Goal: Task Accomplishment & Management: Use online tool/utility

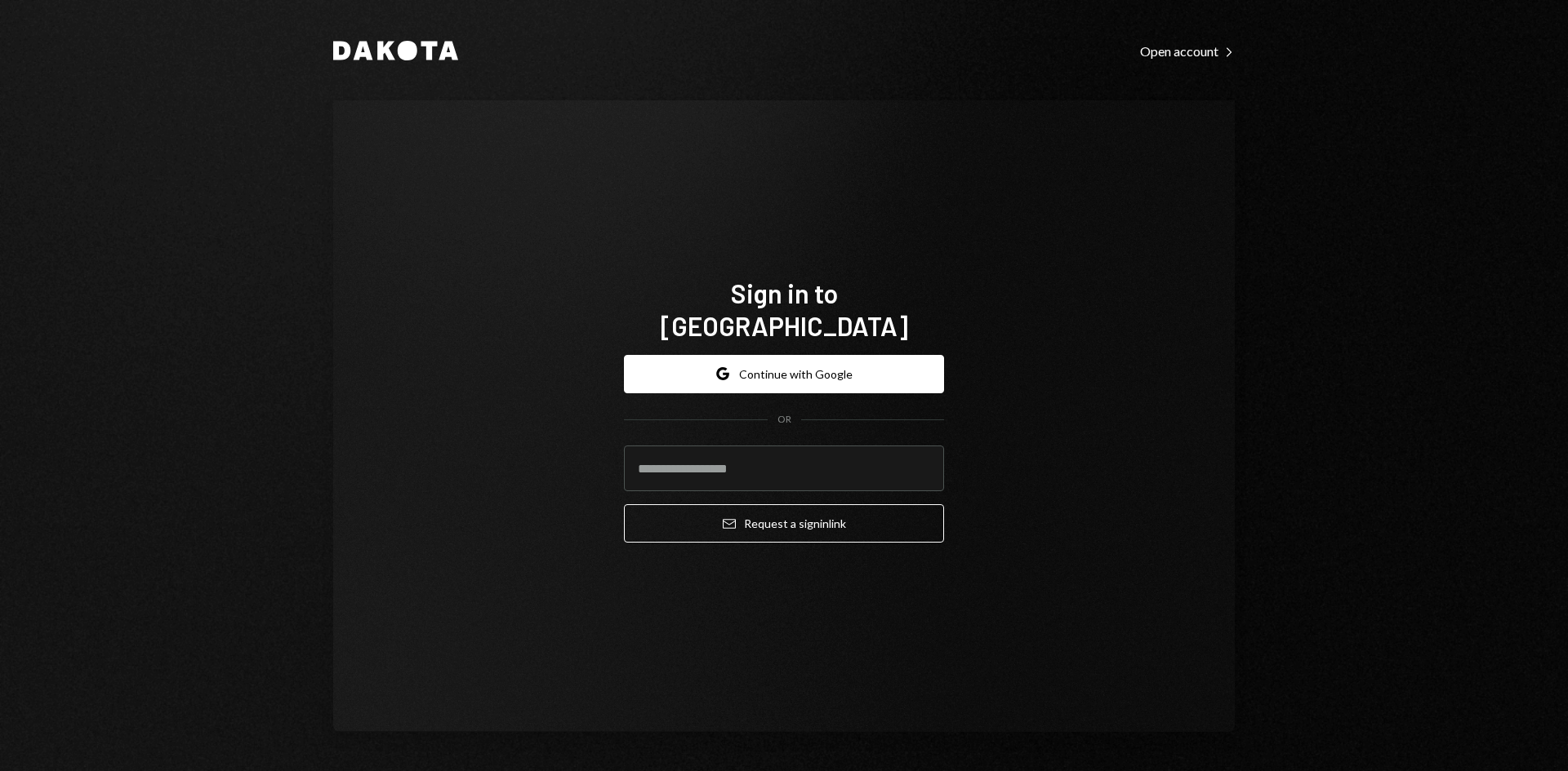
type input "**********"
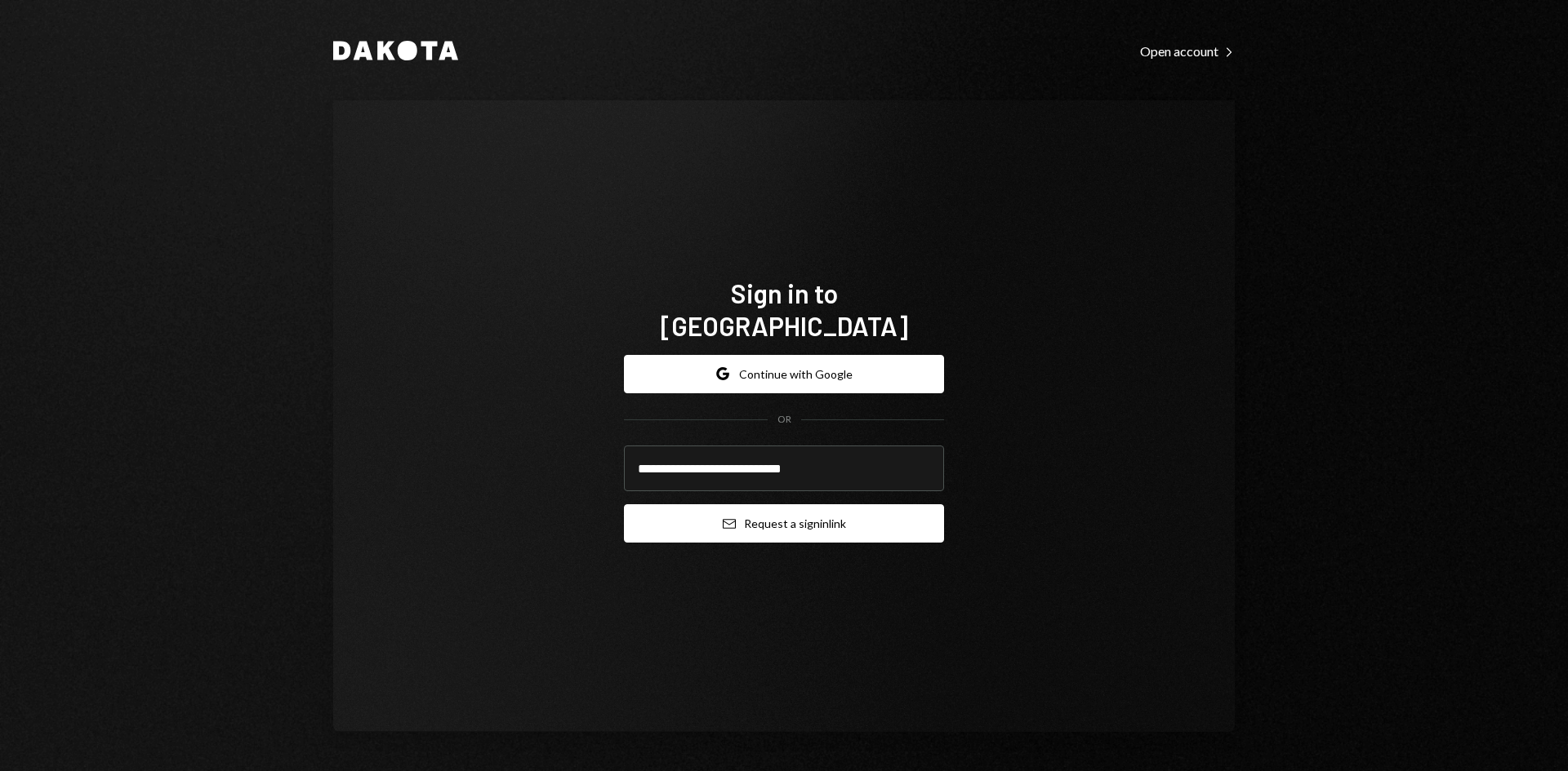
click at [772, 514] on button "Email Request a sign in link" at bounding box center [784, 523] width 320 height 38
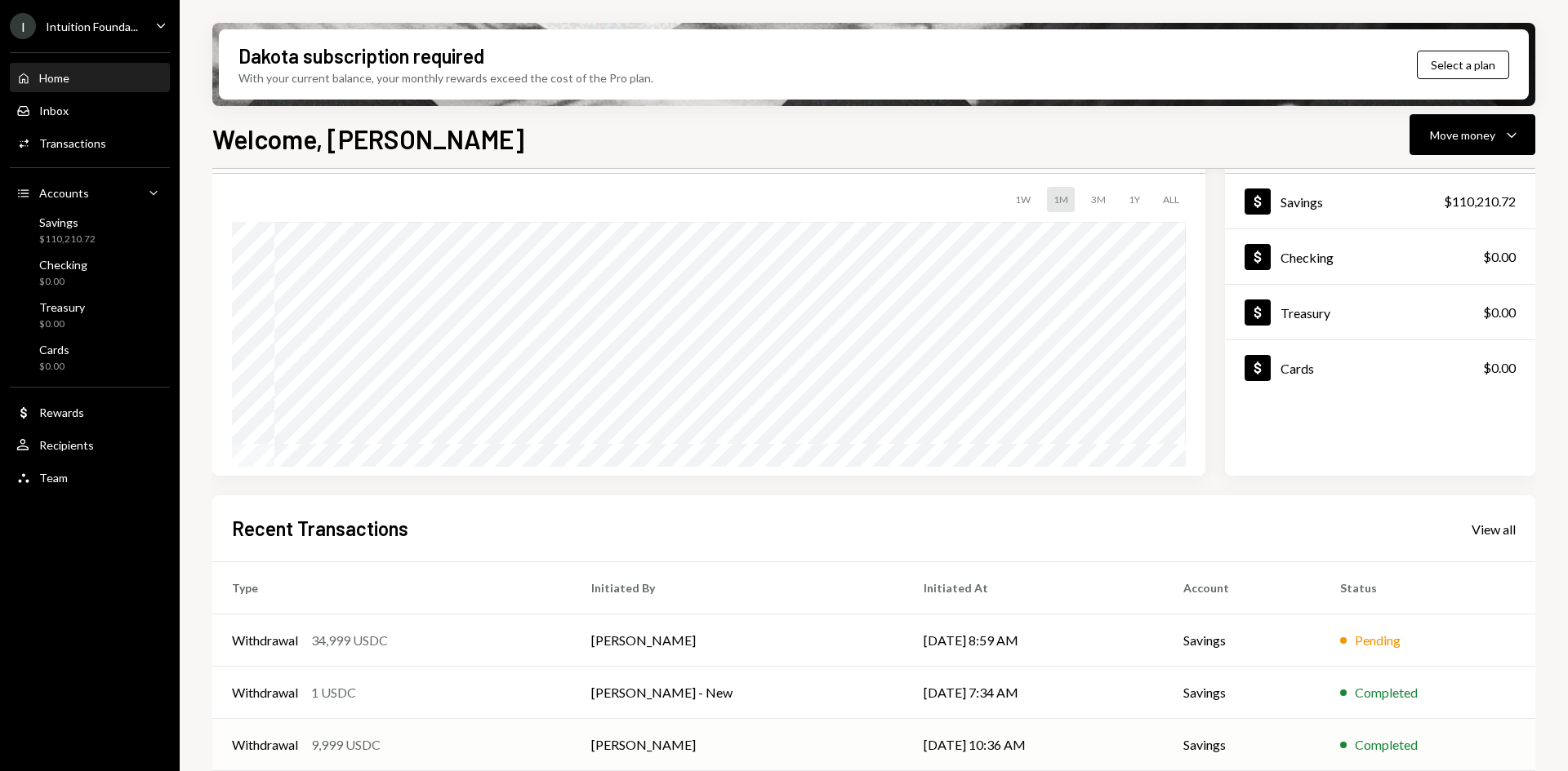
scroll to position [163, 0]
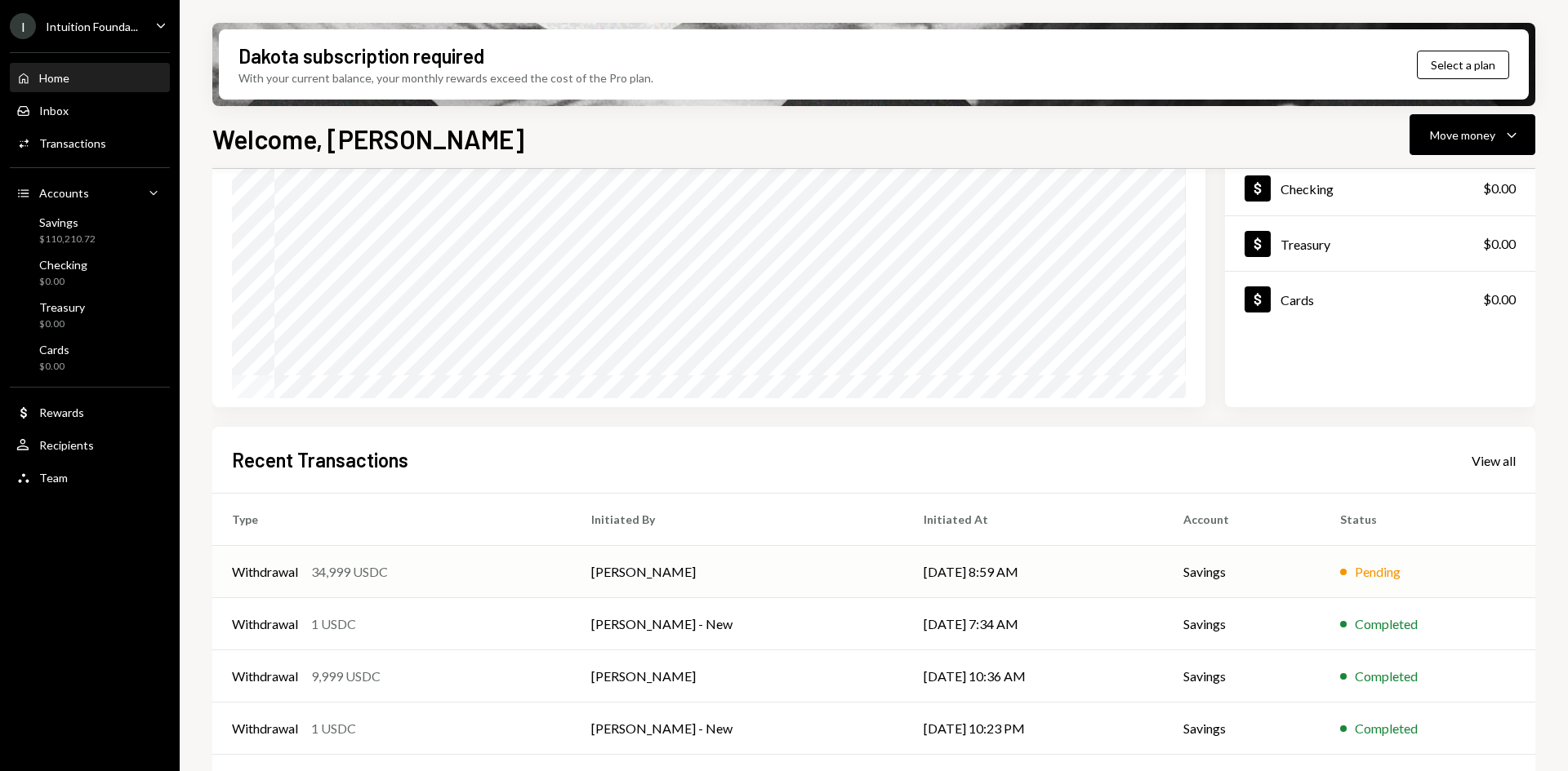
click at [463, 569] on div "Withdrawal 34,999 USDC" at bounding box center [392, 572] width 320 height 20
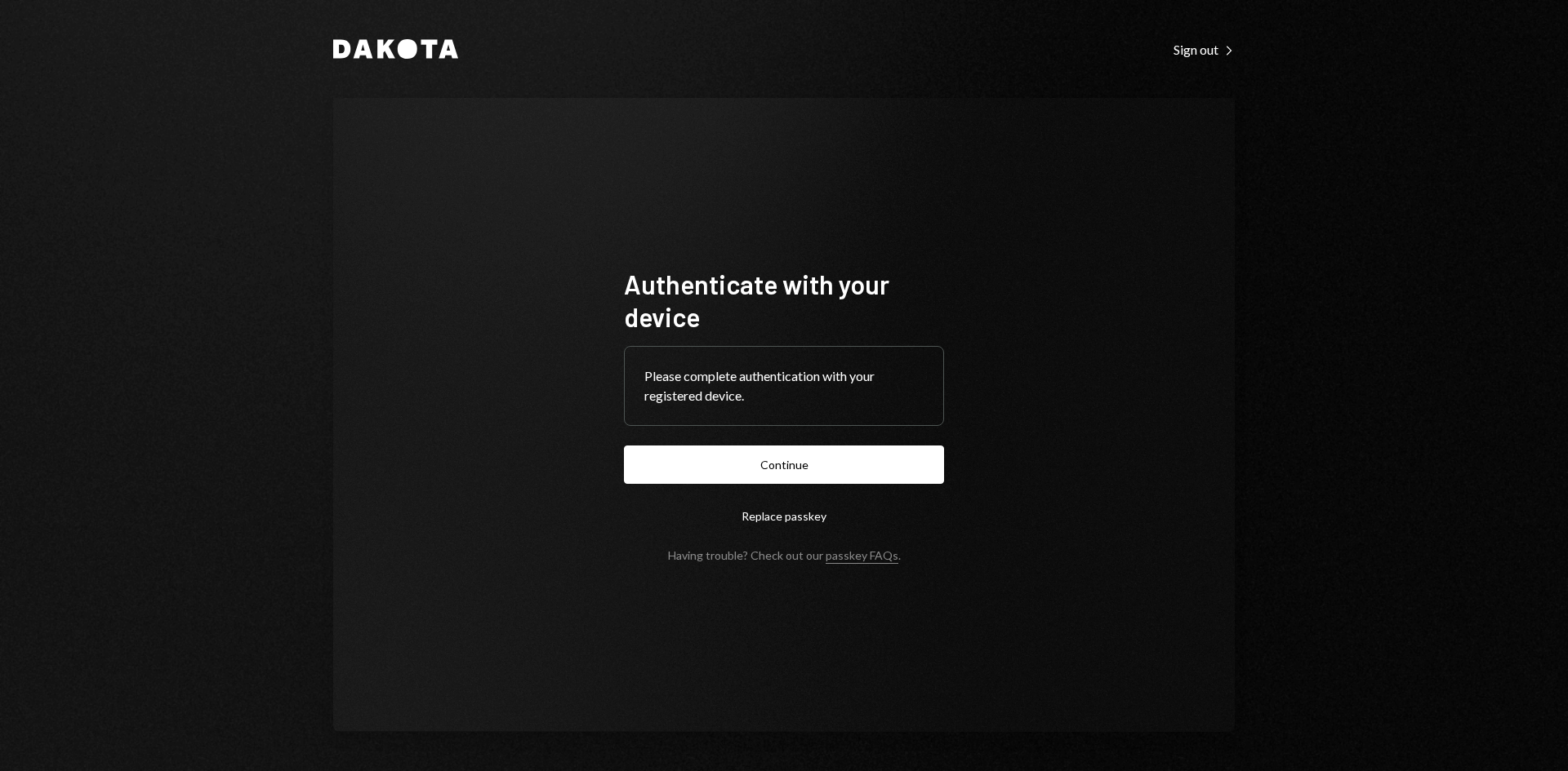
click at [767, 462] on button "Continue" at bounding box center [784, 465] width 320 height 38
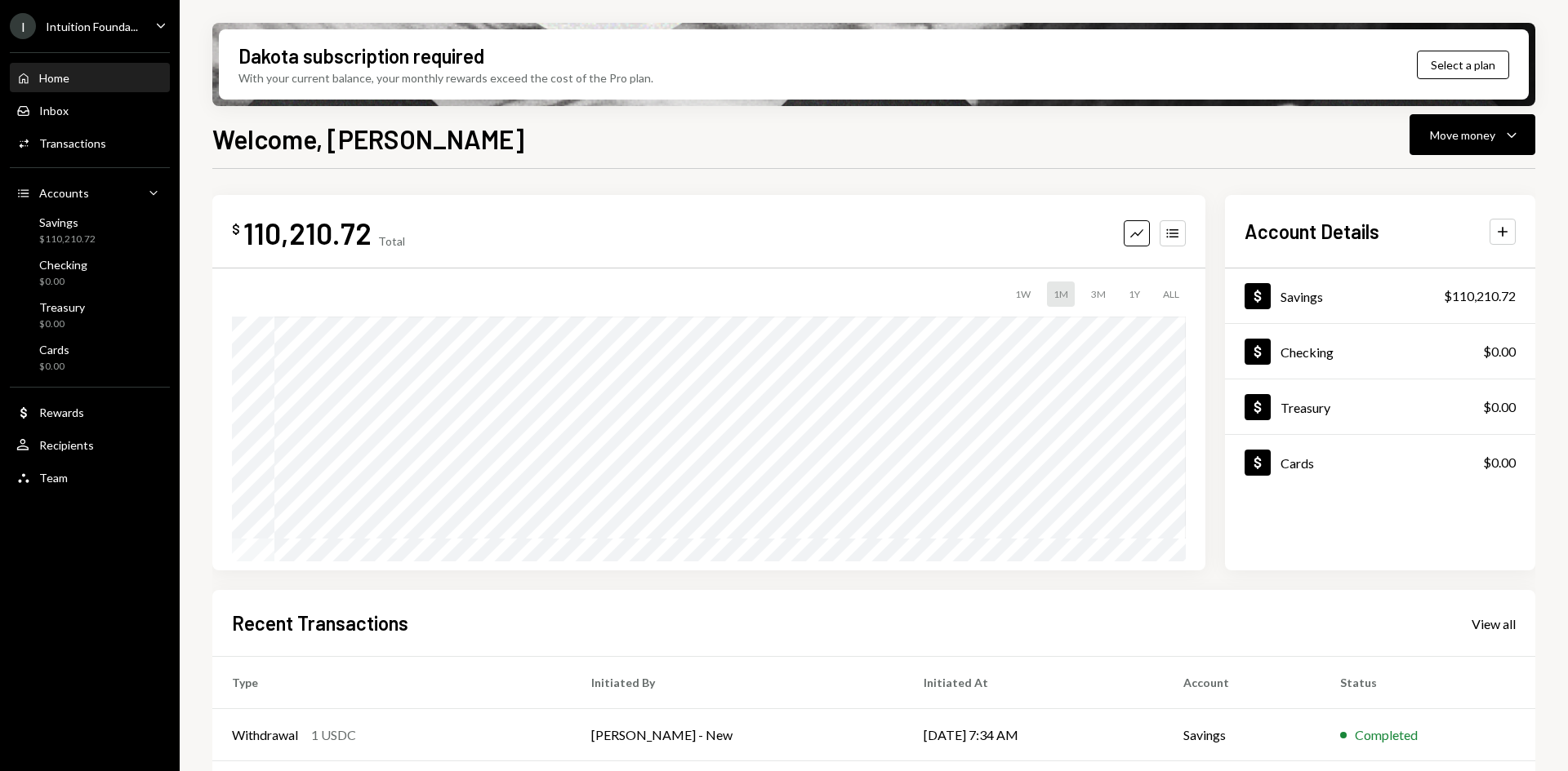
click at [154, 21] on icon "Caret Down" at bounding box center [161, 25] width 18 height 18
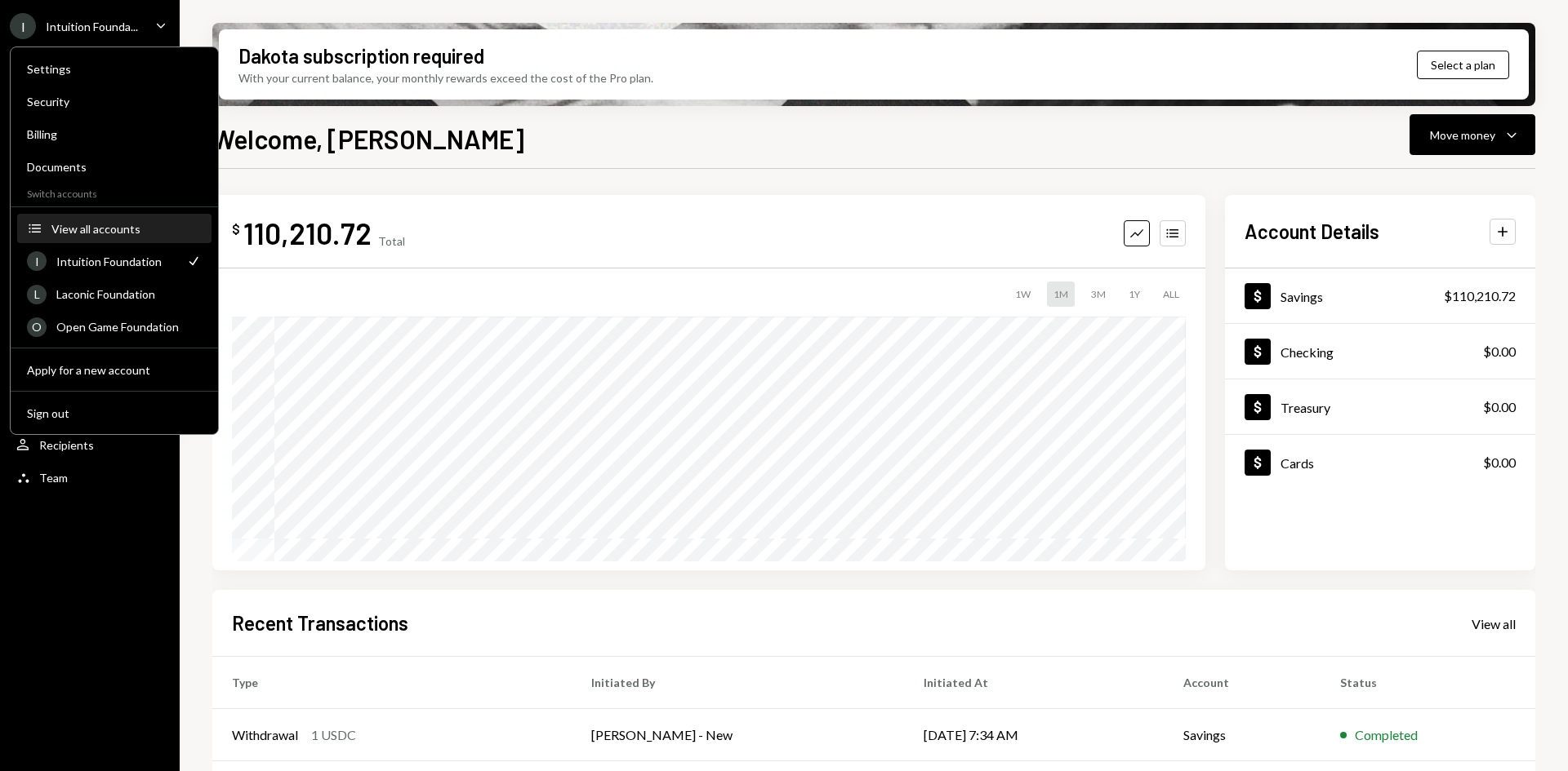
click at [105, 229] on div "View all accounts" at bounding box center [127, 229] width 150 height 14
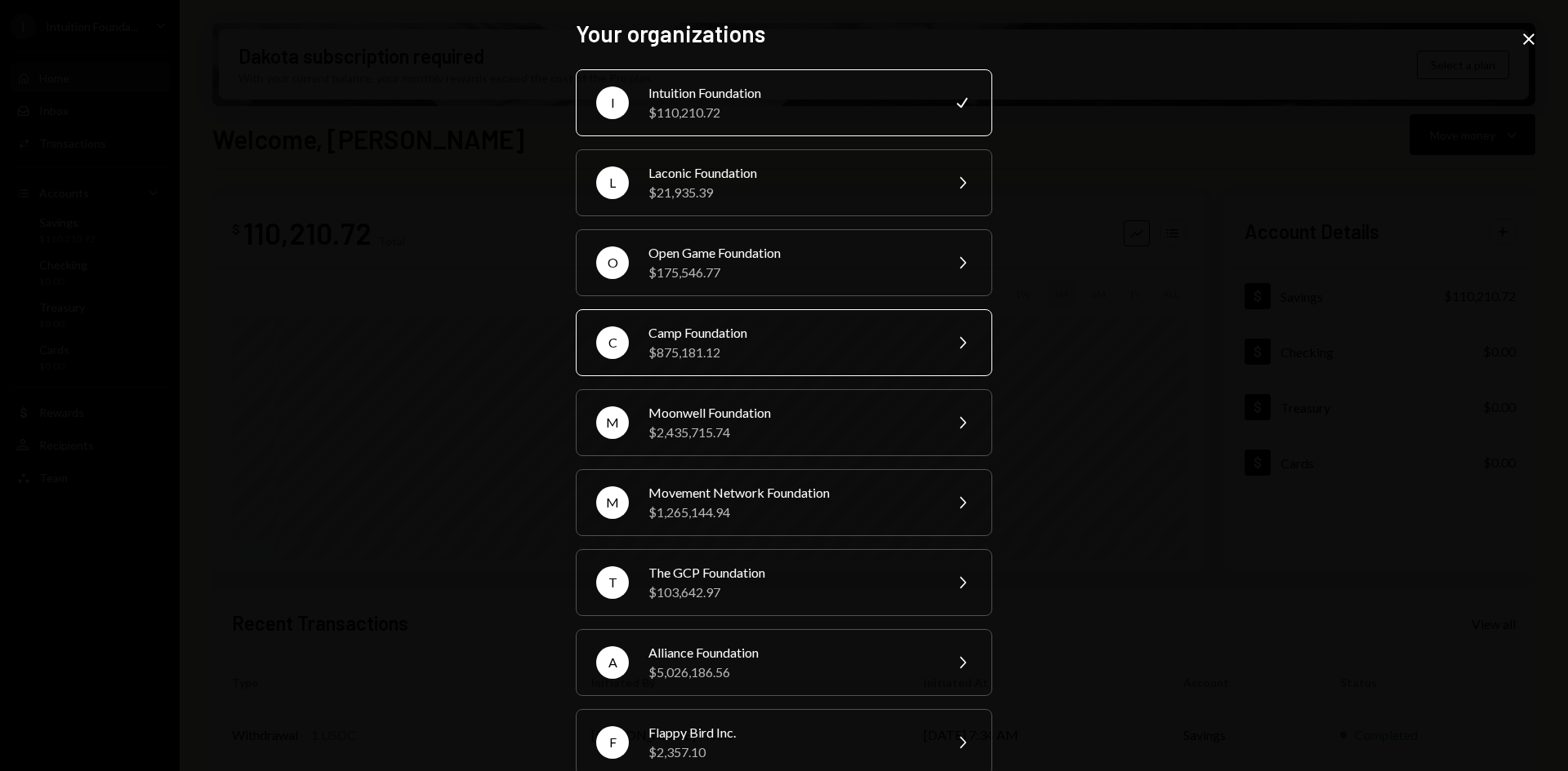
click at [770, 341] on div "Camp Foundation" at bounding box center [790, 333] width 284 height 20
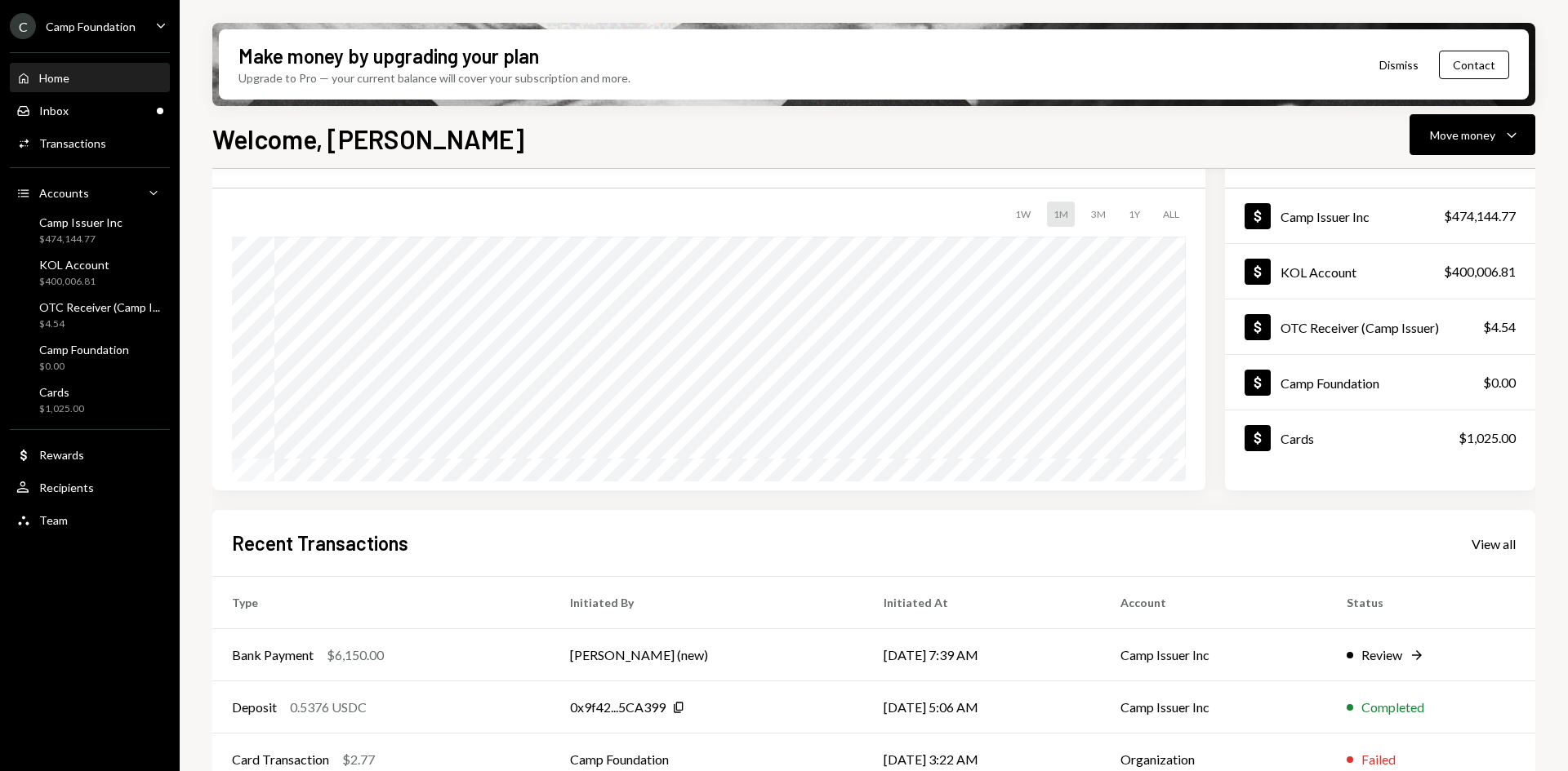
scroll to position [163, 0]
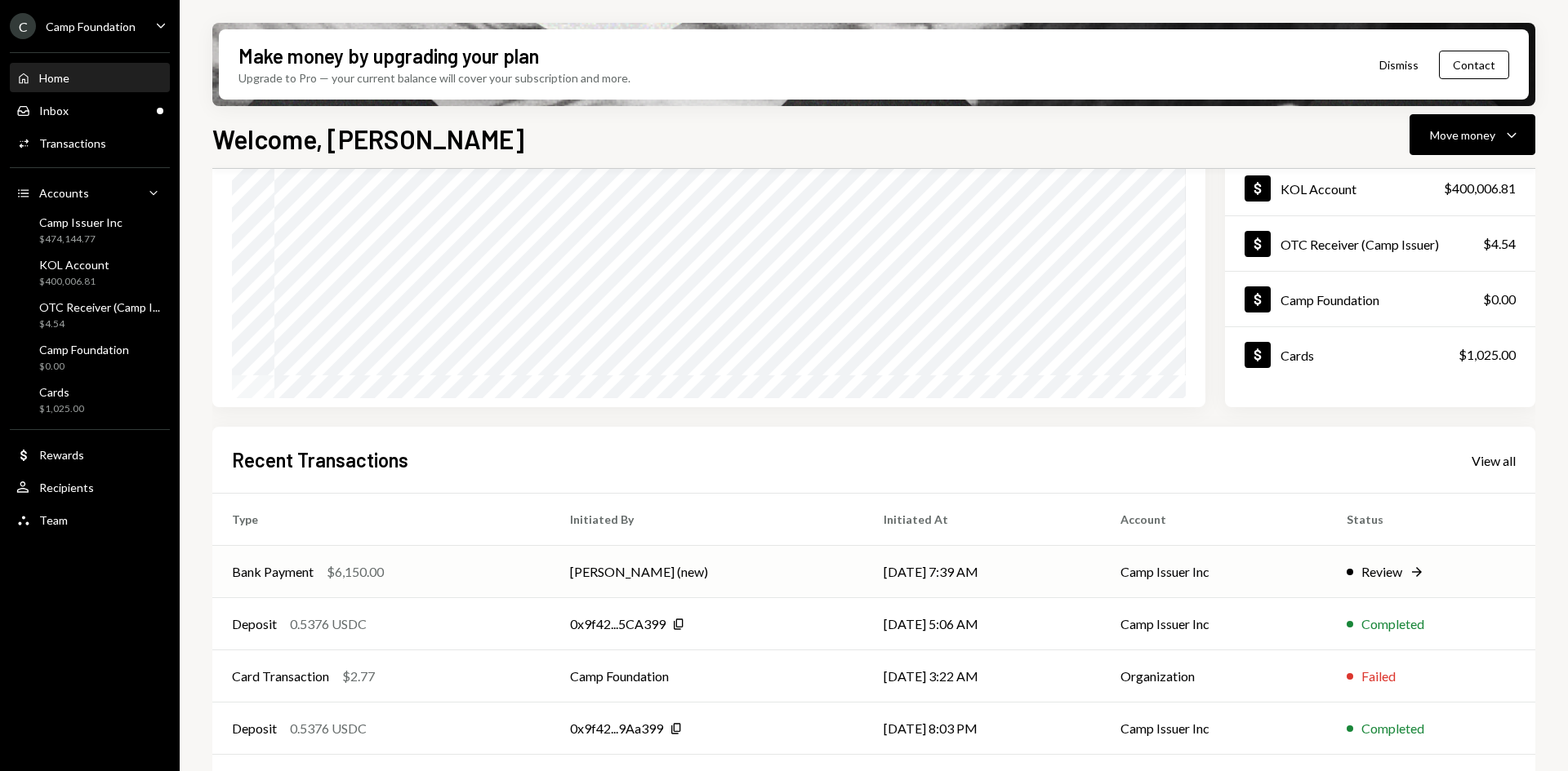
click at [427, 564] on div "Bank Payment $6,150.00" at bounding box center [381, 572] width 299 height 20
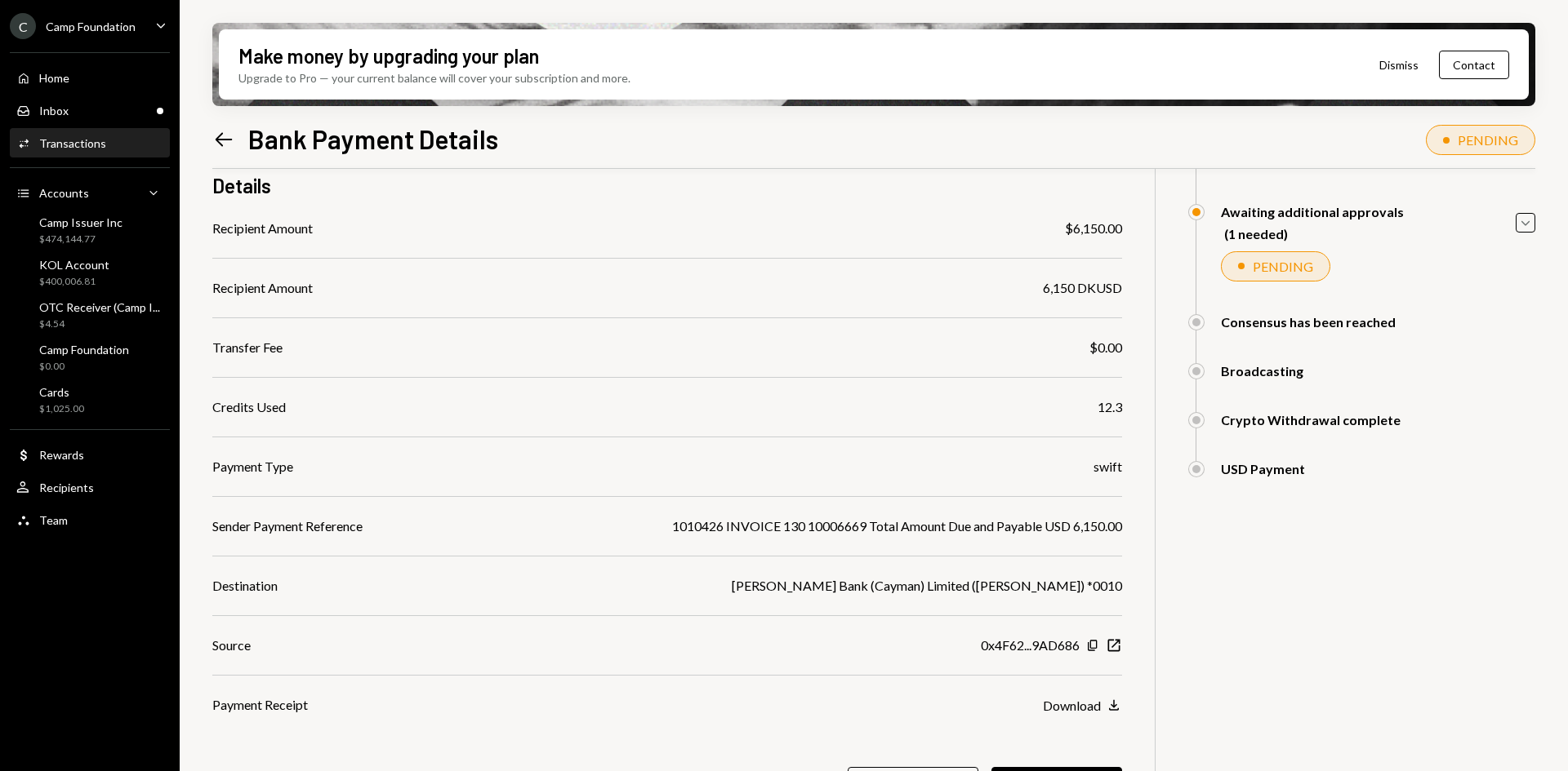
scroll to position [163, 0]
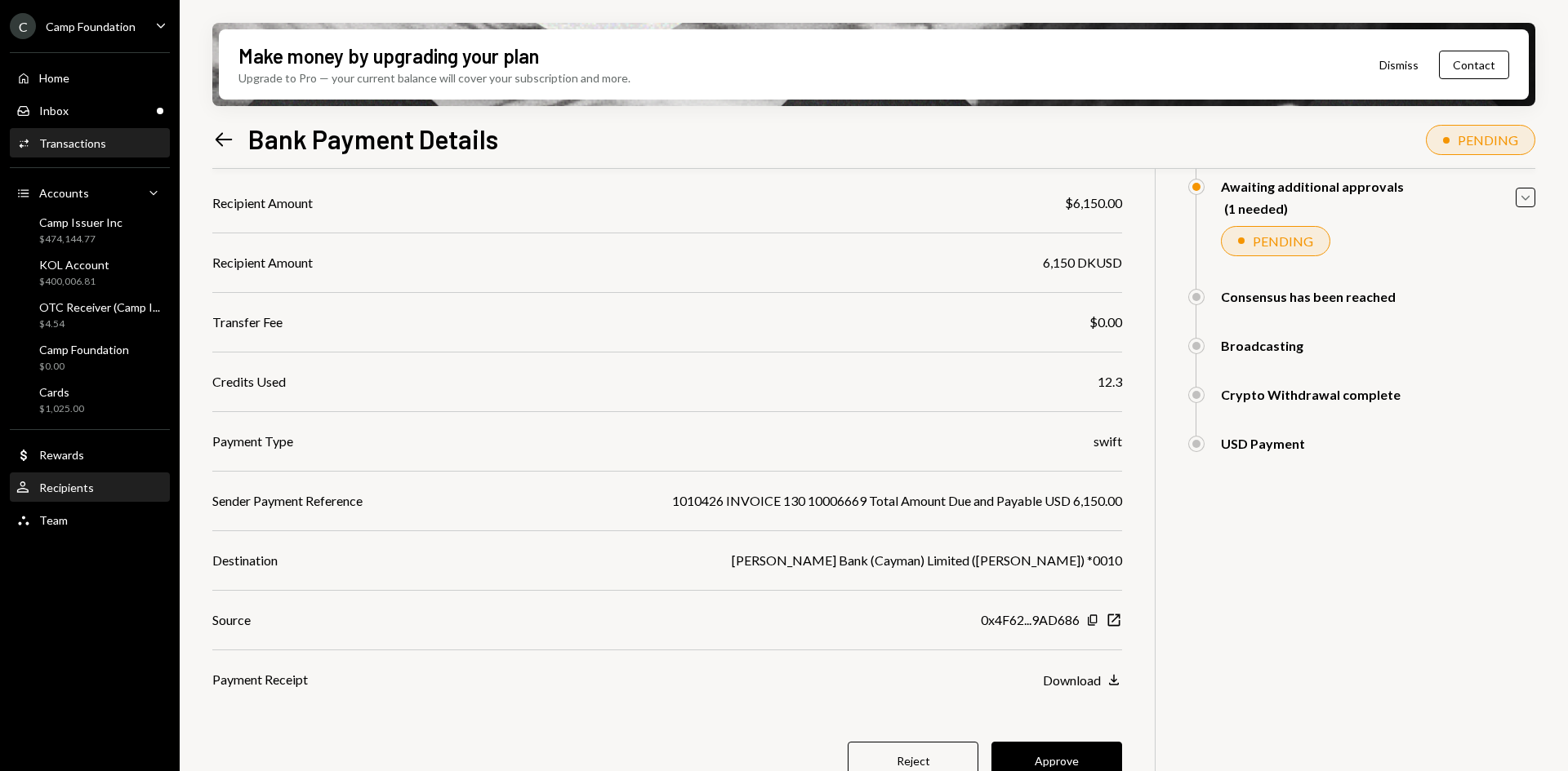
click at [77, 486] on div "Recipients" at bounding box center [66, 487] width 54 height 14
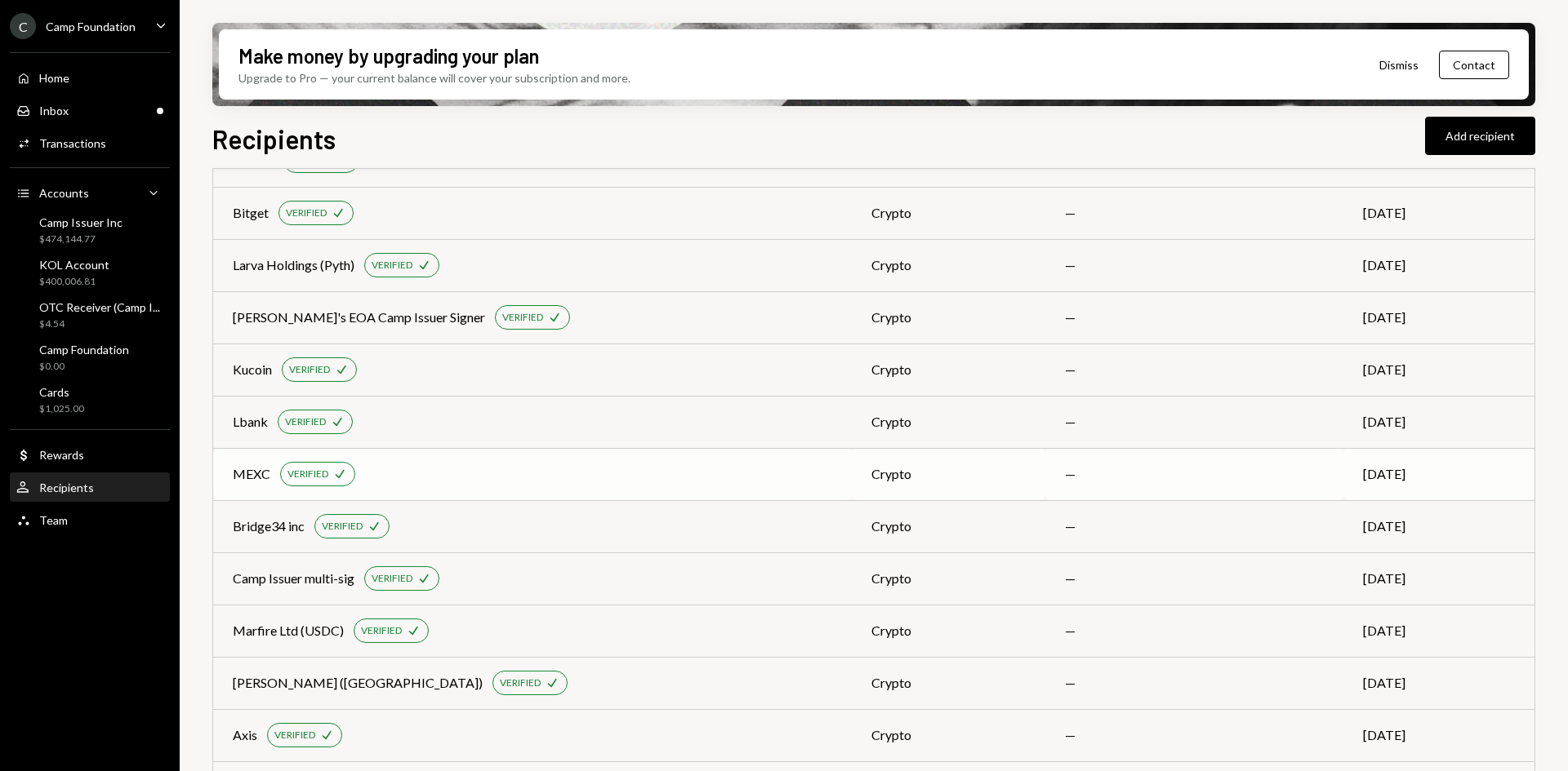
scroll to position [693, 0]
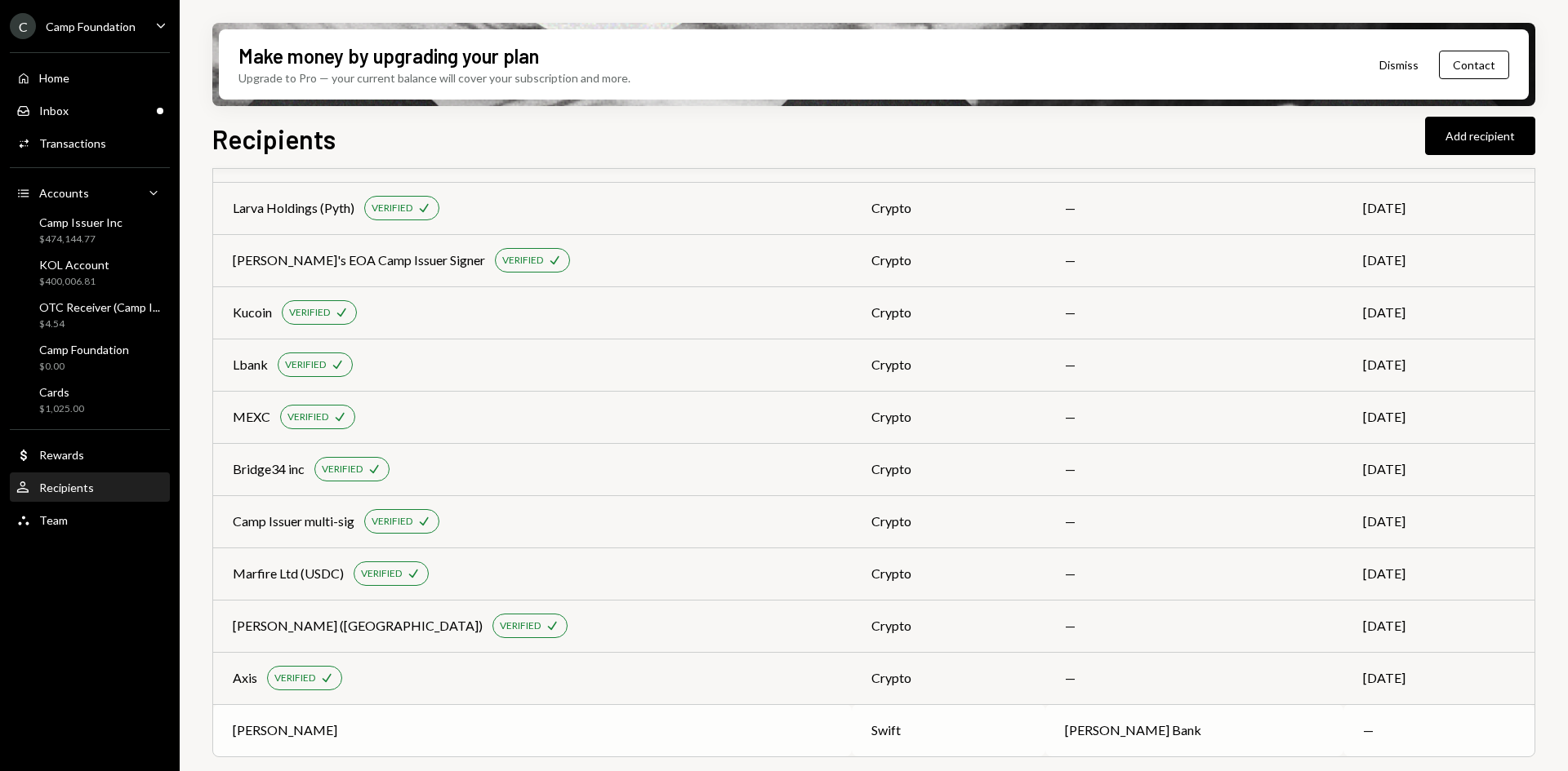
click at [638, 737] on div "[PERSON_NAME]" at bounding box center [532, 730] width 599 height 20
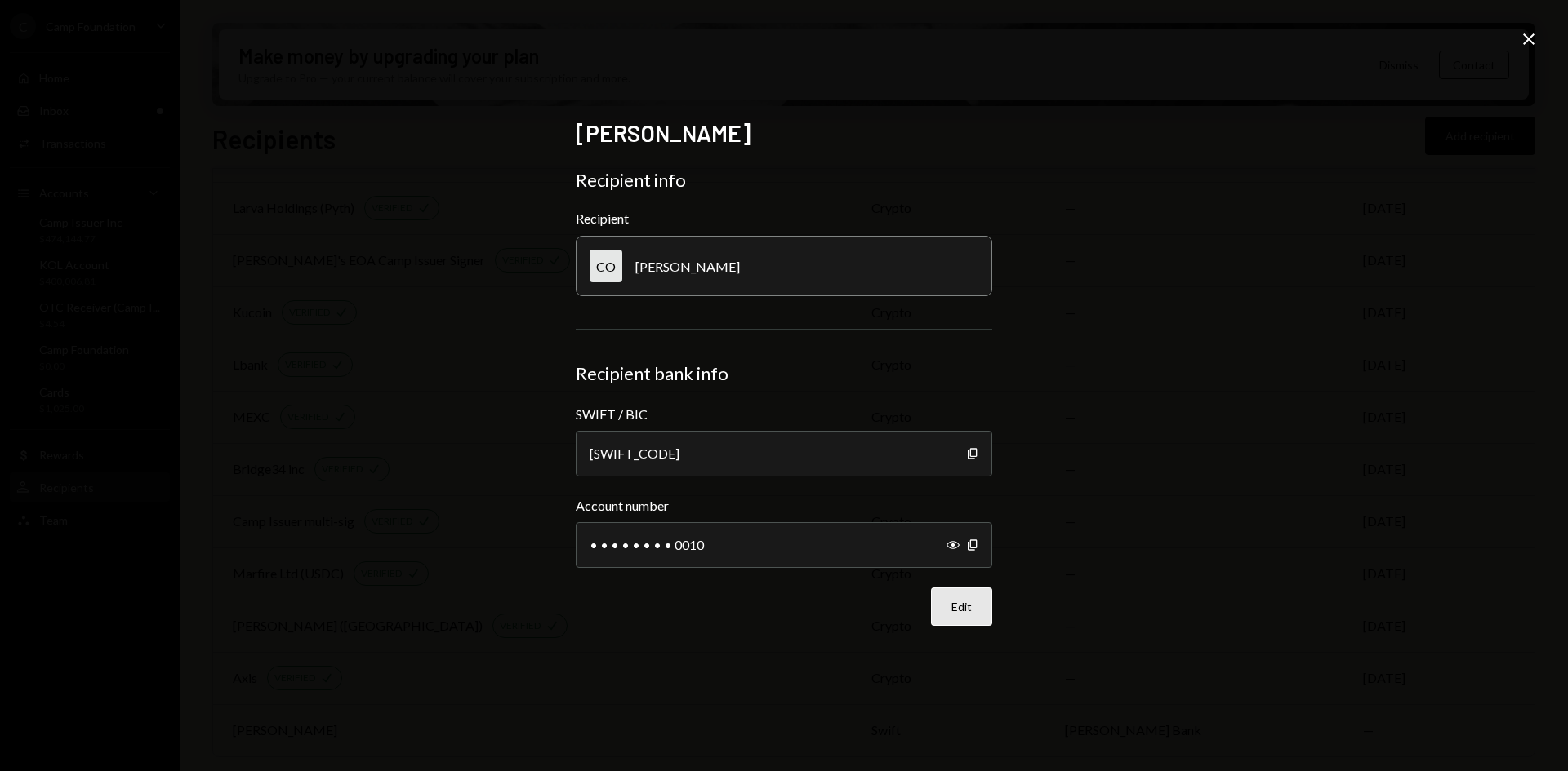
click at [963, 611] on button "Edit" at bounding box center [961, 606] width 61 height 38
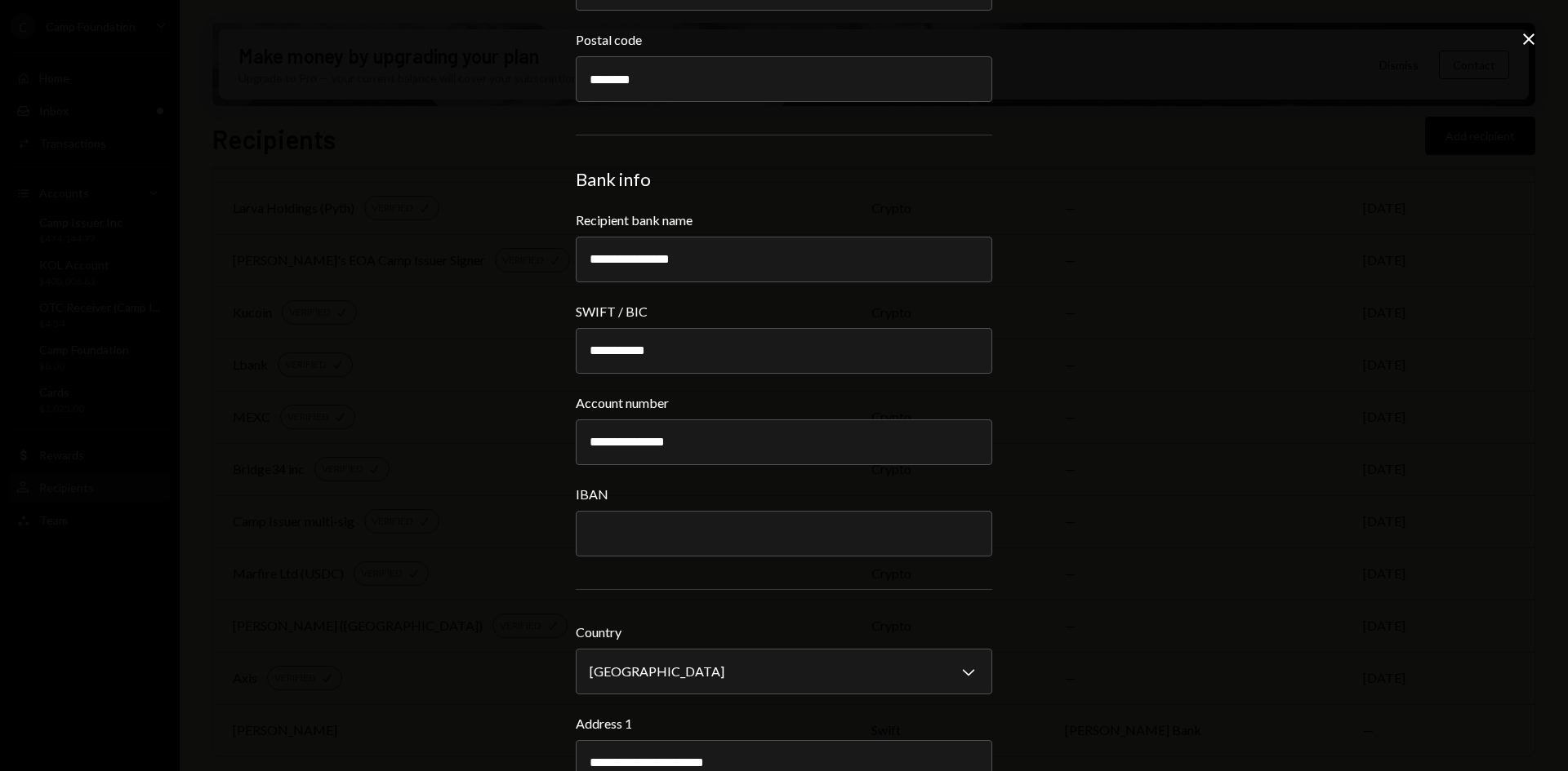
scroll to position [735, 0]
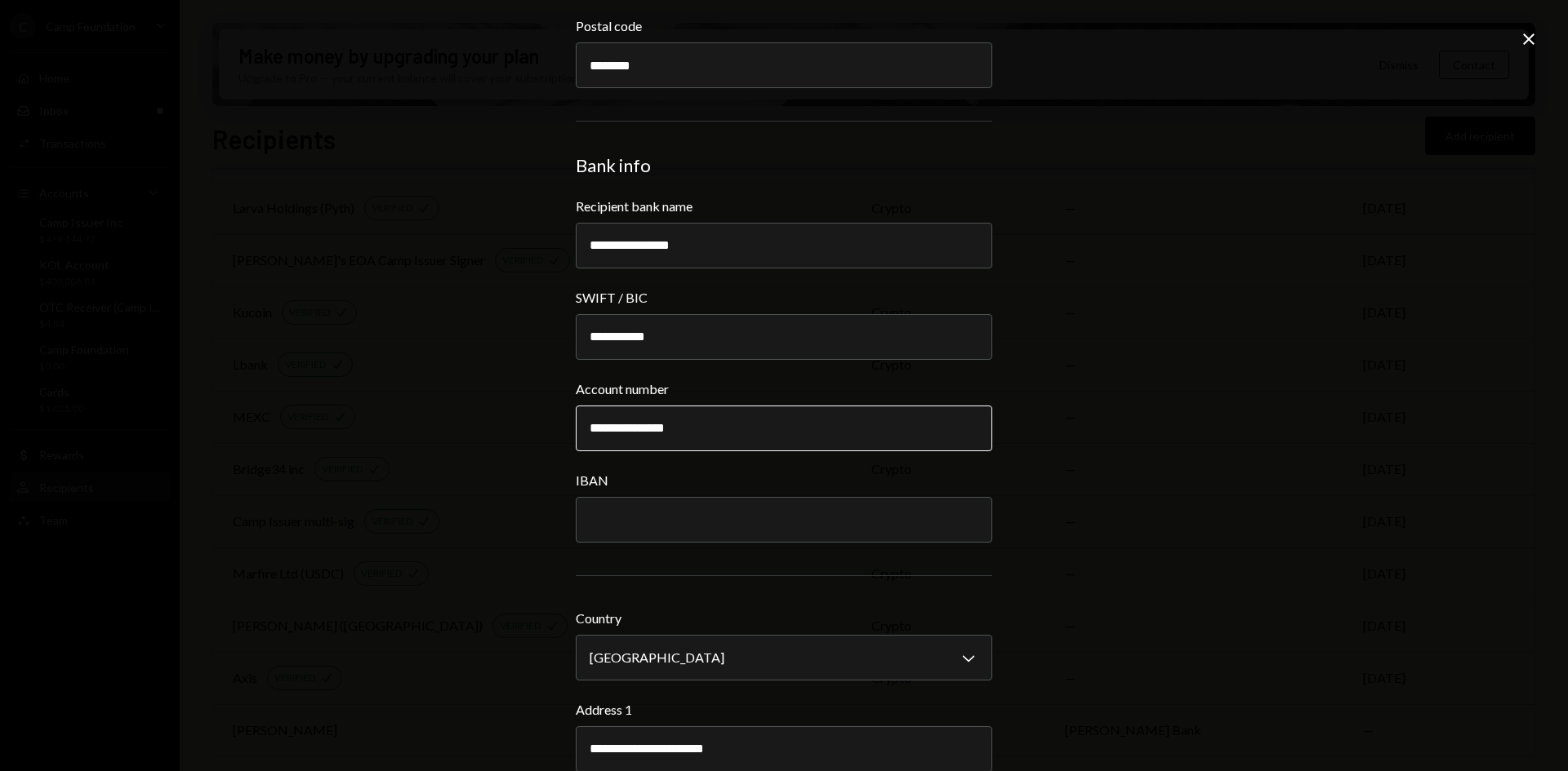
click at [614, 426] on input "**********" at bounding box center [784, 428] width 417 height 46
click at [659, 427] on input "**********" at bounding box center [784, 428] width 417 height 46
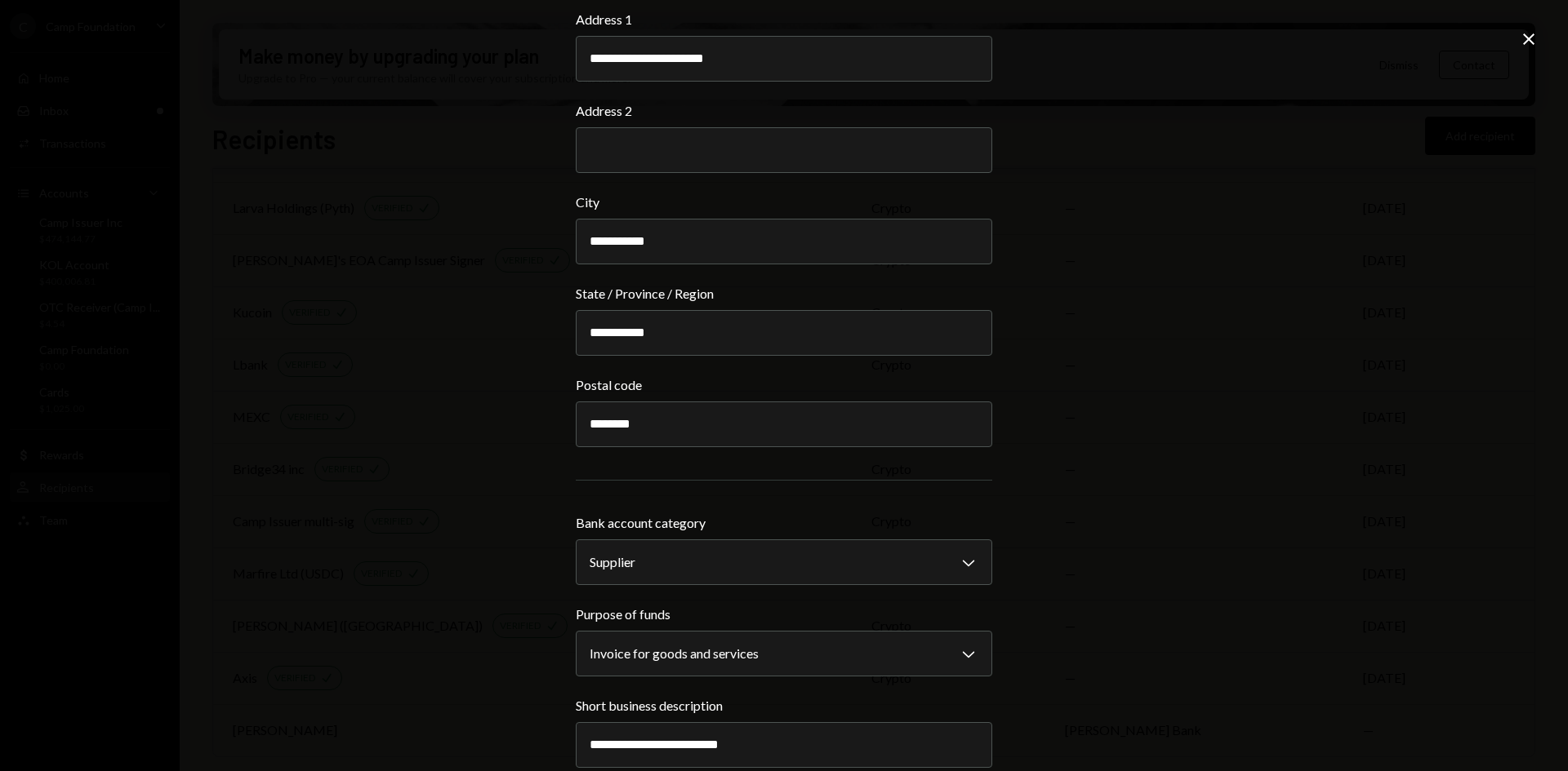
scroll to position [1506, 0]
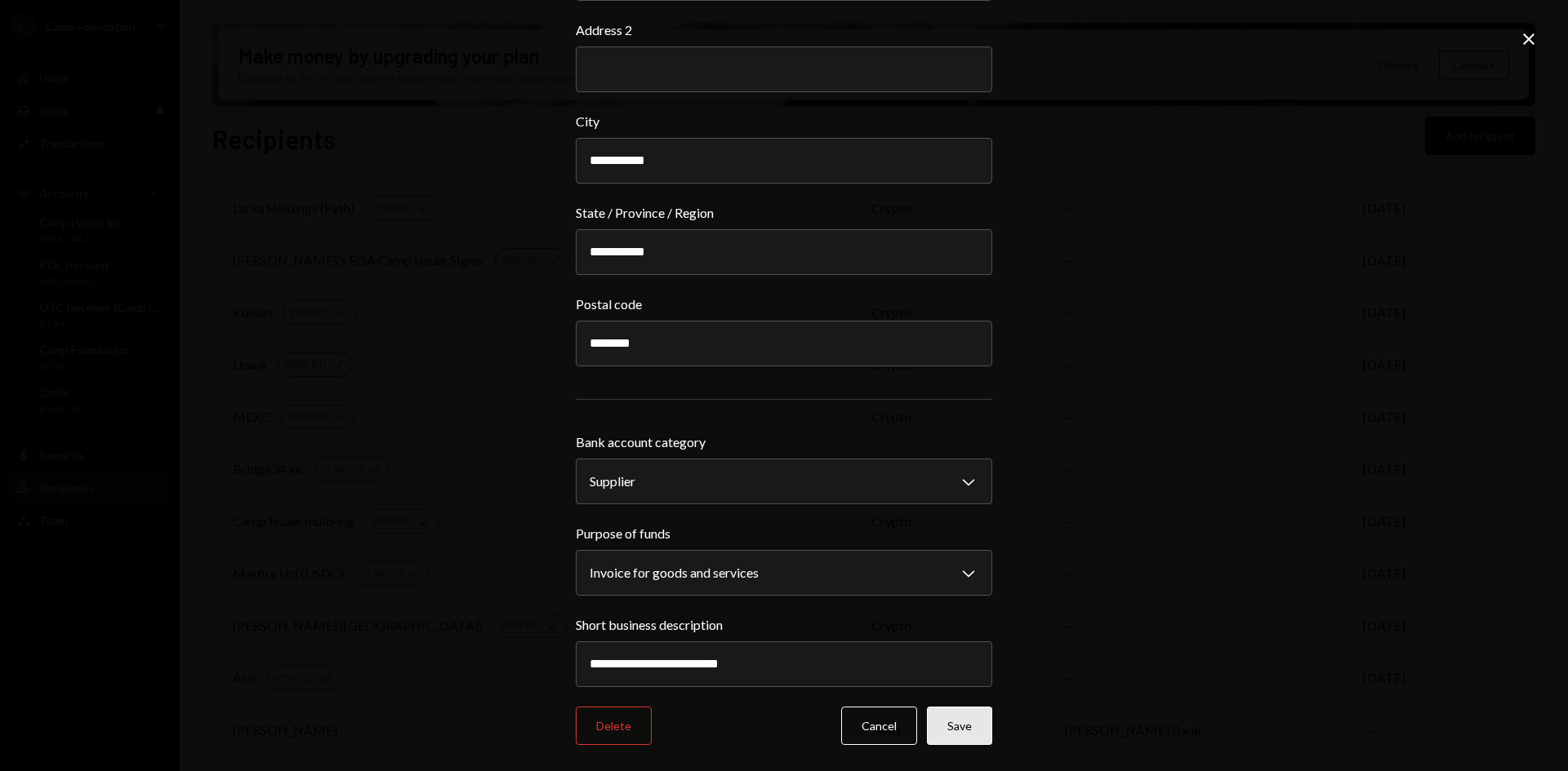
type input "**********"
click at [957, 721] on button "Save" at bounding box center [960, 725] width 66 height 38
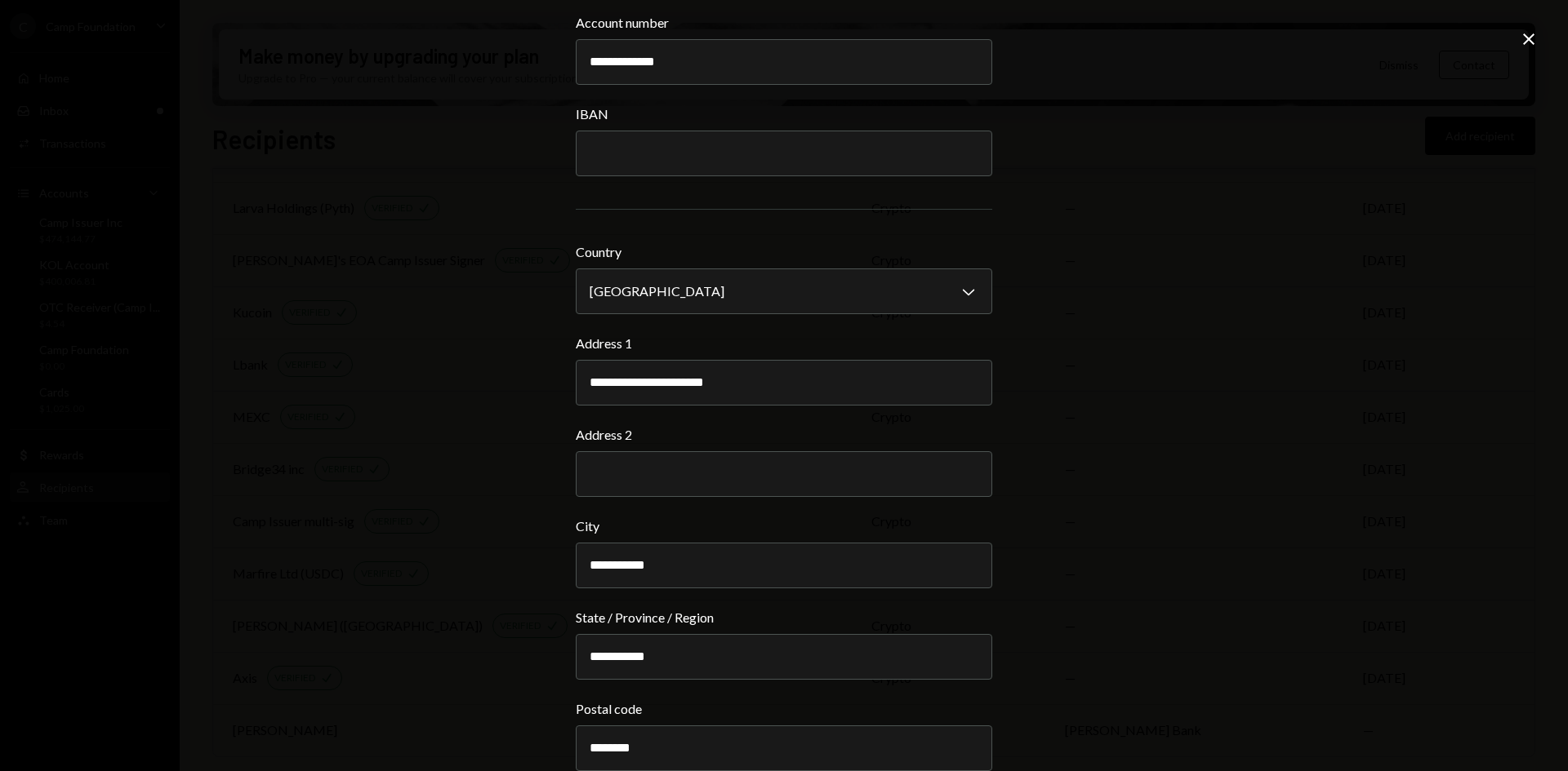
scroll to position [1190, 0]
click at [1533, 45] on icon "Close" at bounding box center [1528, 39] width 20 height 20
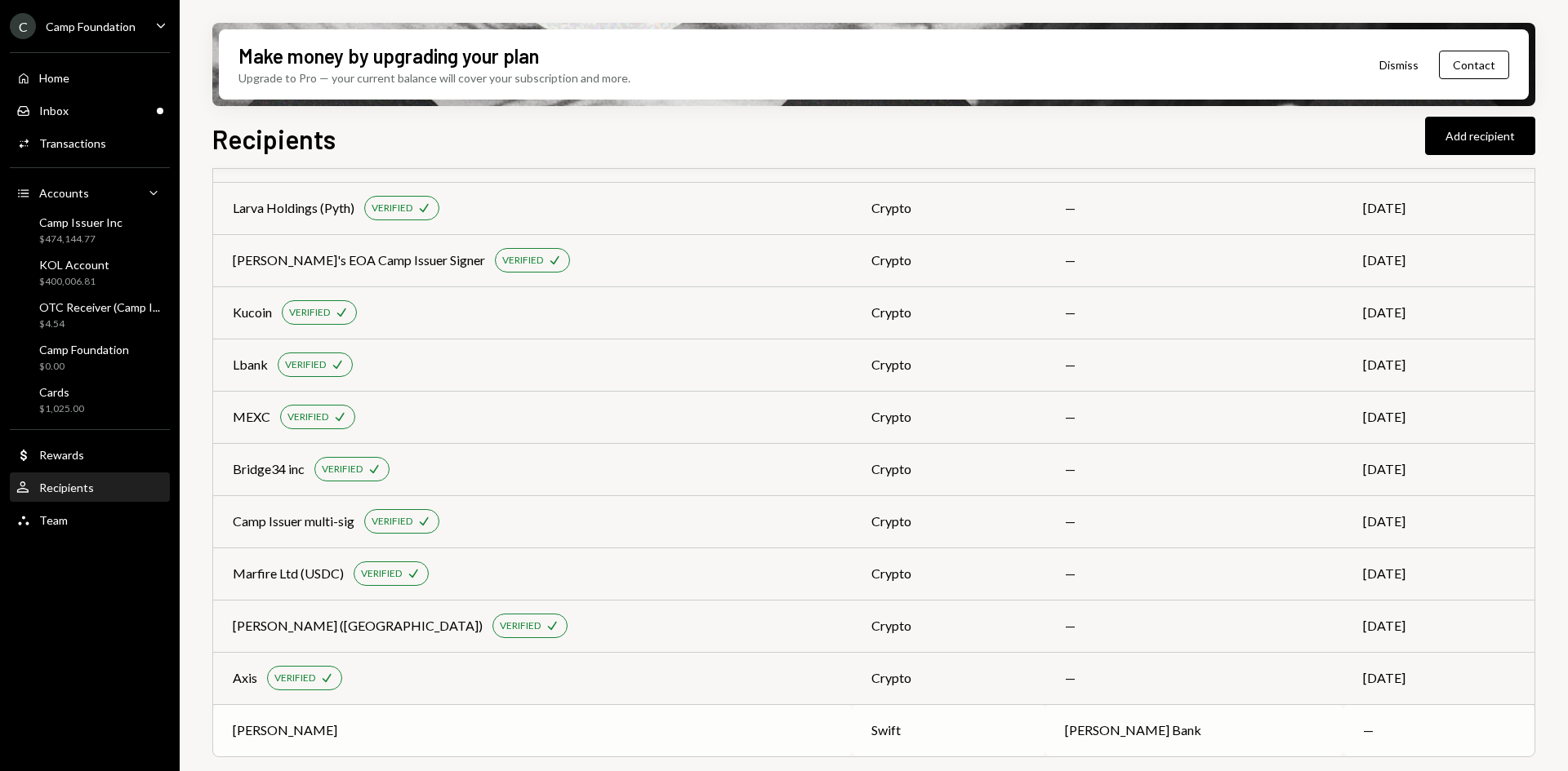
click at [431, 729] on div "Conyers" at bounding box center [532, 730] width 599 height 20
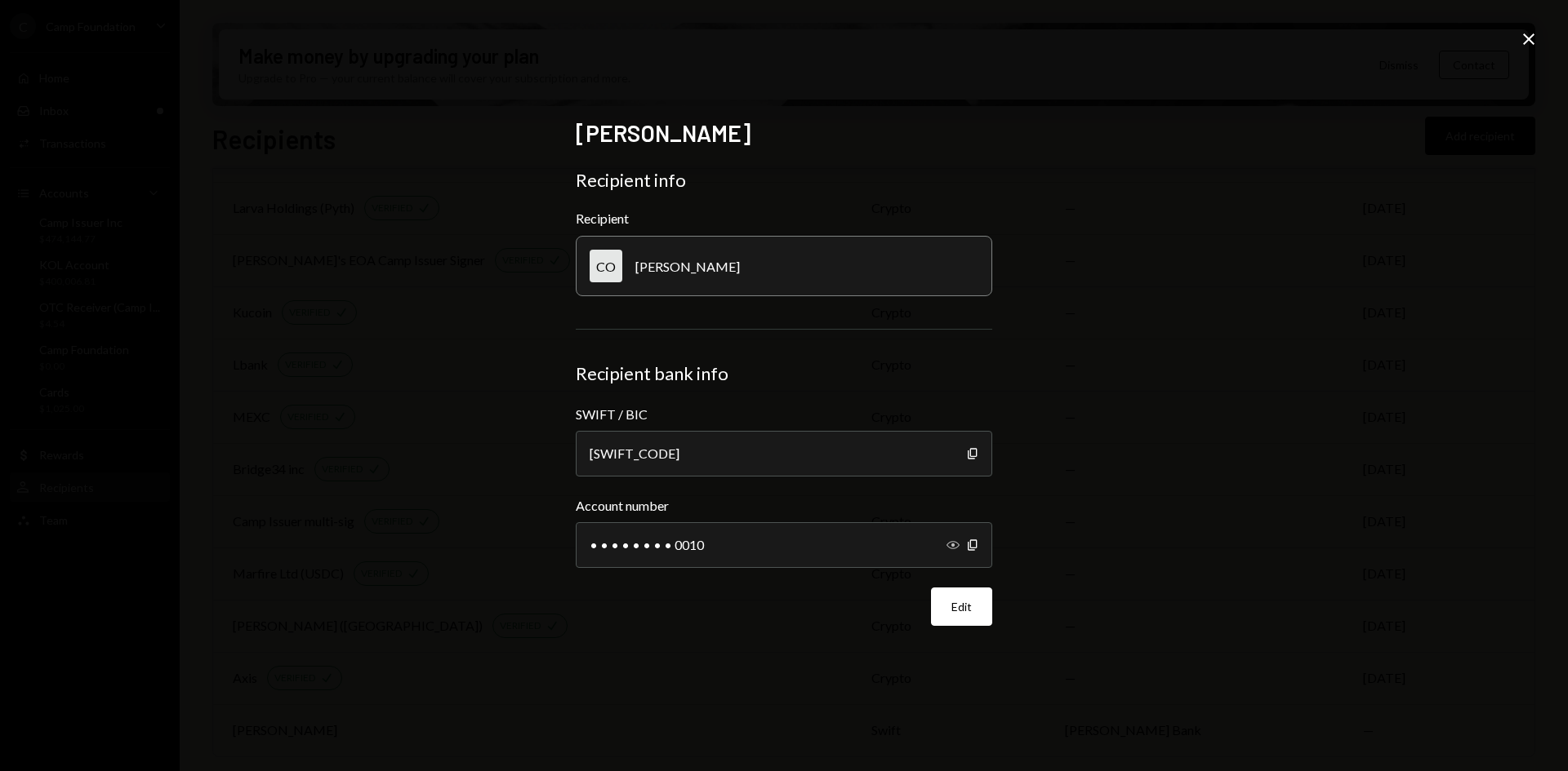
click at [951, 543] on icon "Show" at bounding box center [953, 544] width 13 height 13
click at [963, 607] on button "Edit" at bounding box center [961, 606] width 61 height 38
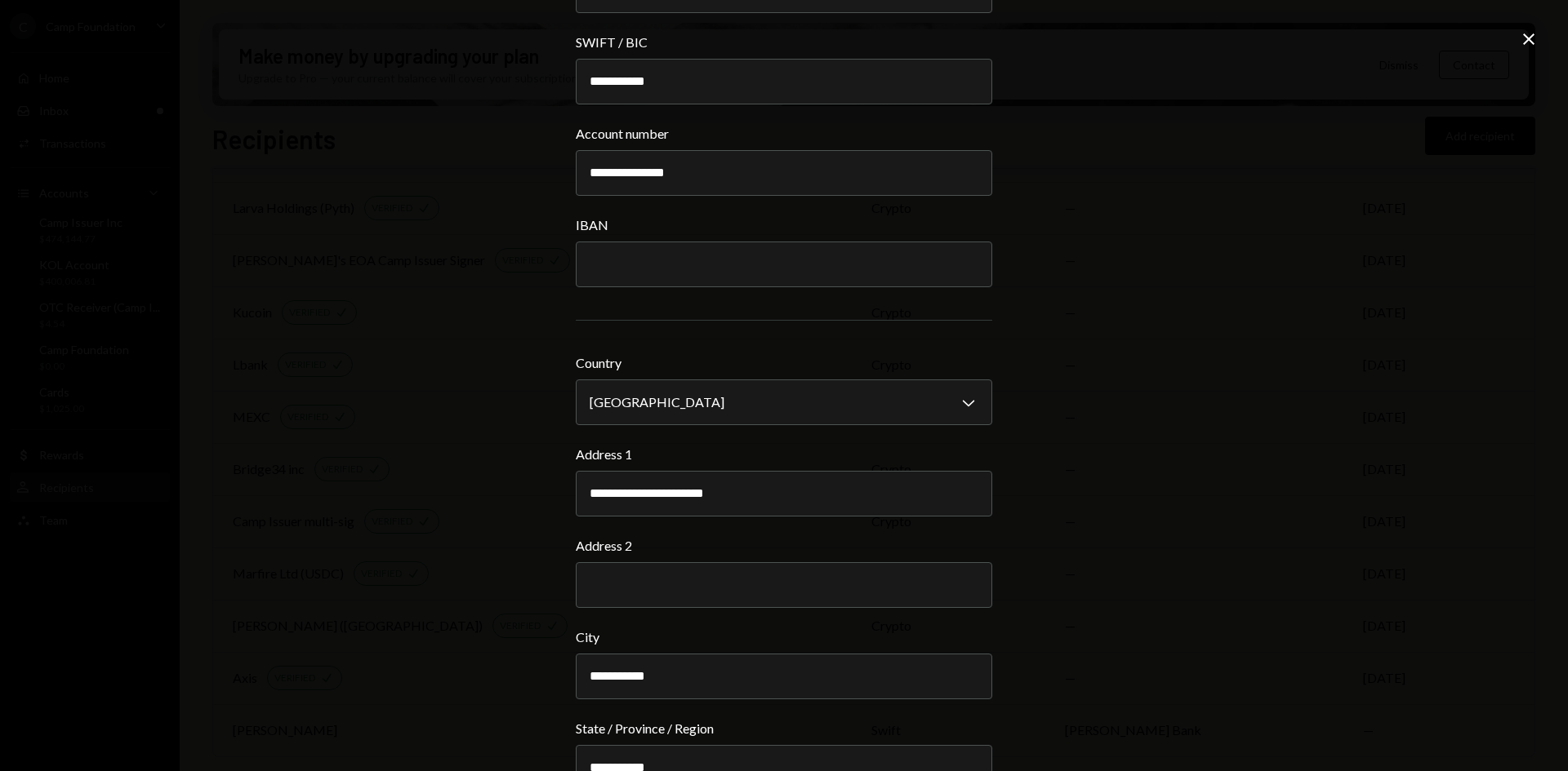
scroll to position [816, 0]
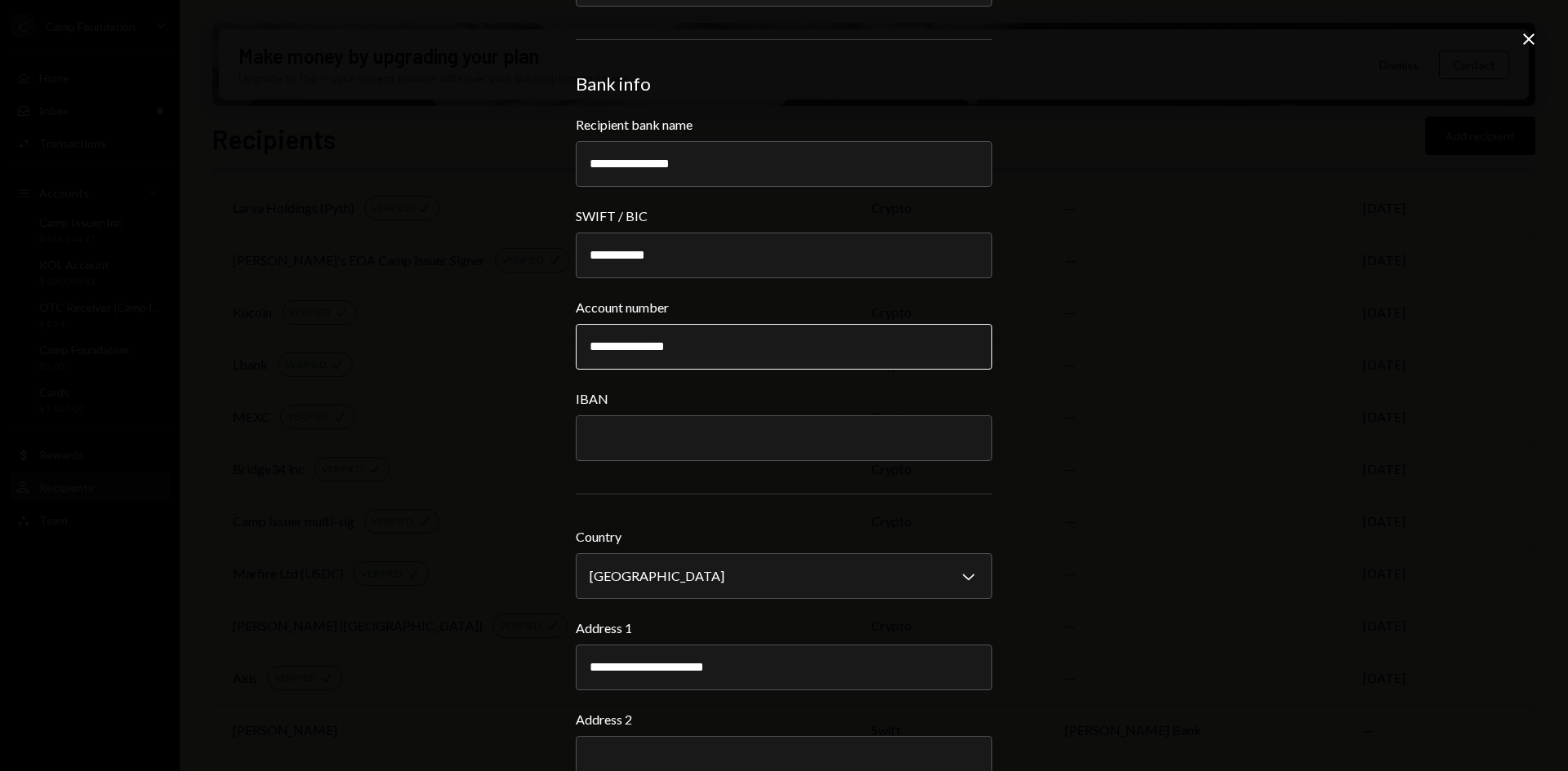
click at [614, 342] on input "**********" at bounding box center [784, 347] width 417 height 46
click at [659, 345] on input "**********" at bounding box center [784, 347] width 417 height 46
type input "**********"
click at [1316, 297] on div "**********" at bounding box center [784, 386] width 1568 height 771
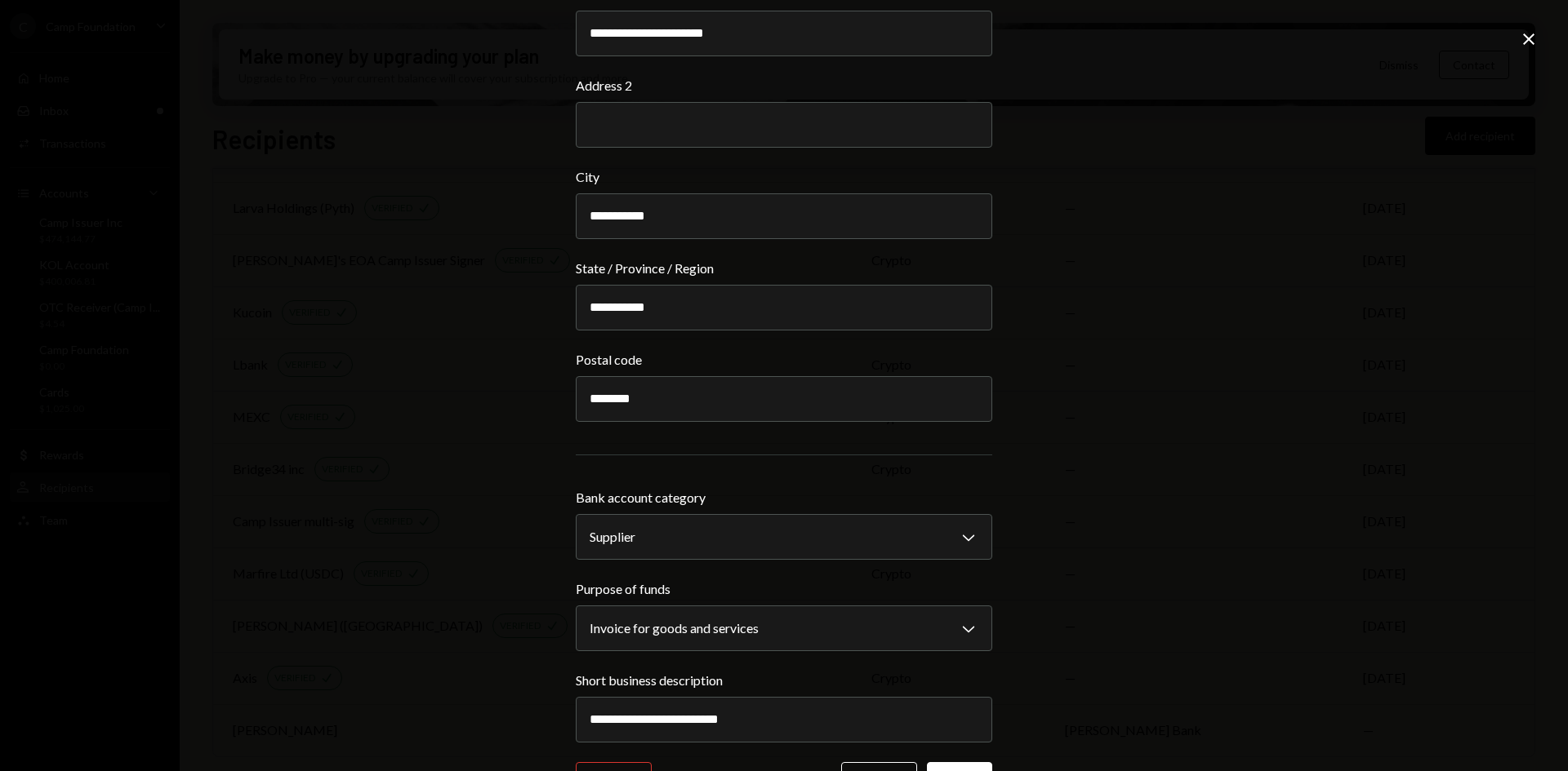
scroll to position [1506, 0]
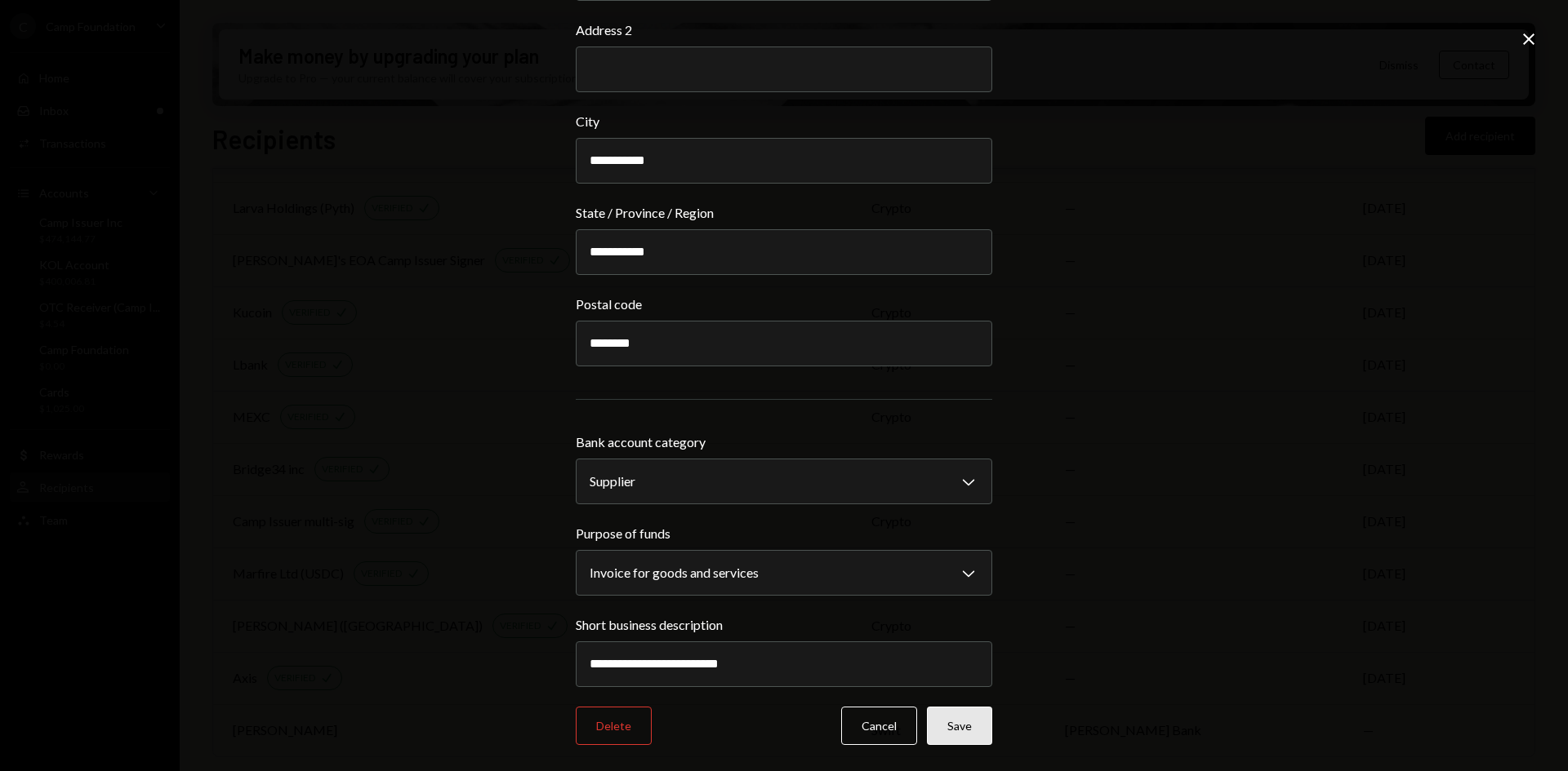
click at [965, 726] on button "Save" at bounding box center [960, 725] width 66 height 38
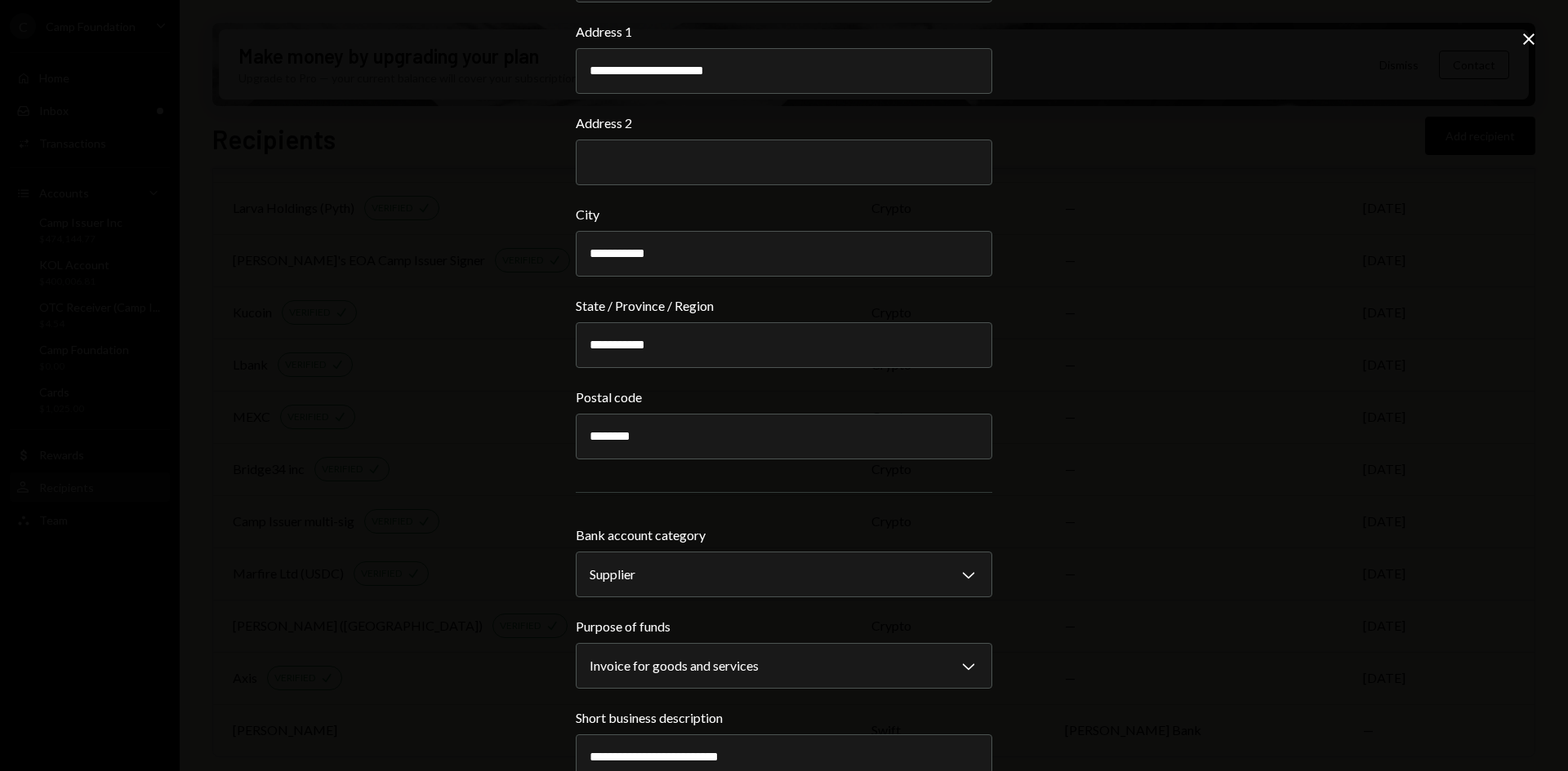
scroll to position [1598, 0]
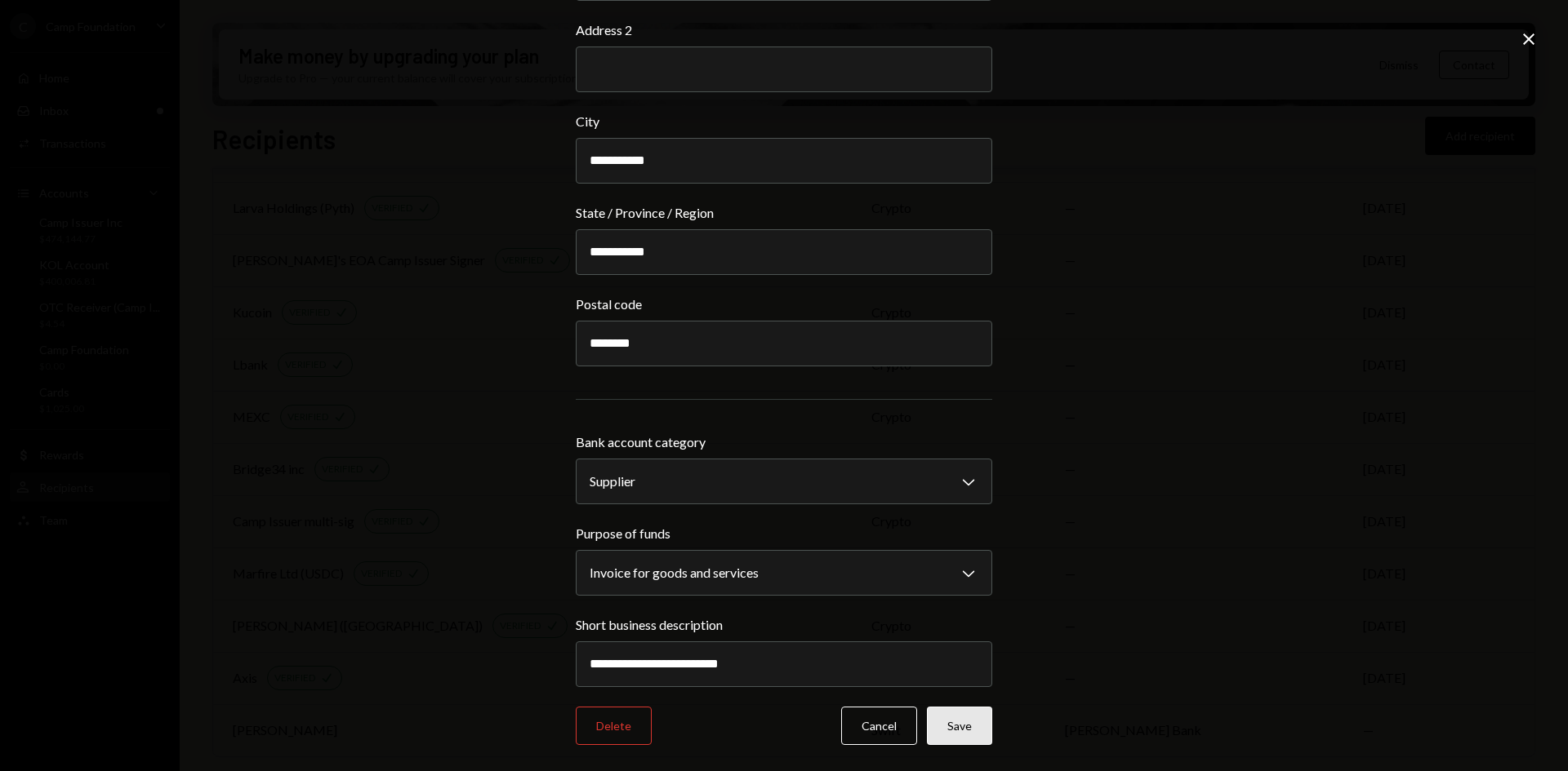
click at [964, 724] on button "Save" at bounding box center [960, 725] width 66 height 38
click at [1533, 43] on icon at bounding box center [1528, 39] width 11 height 11
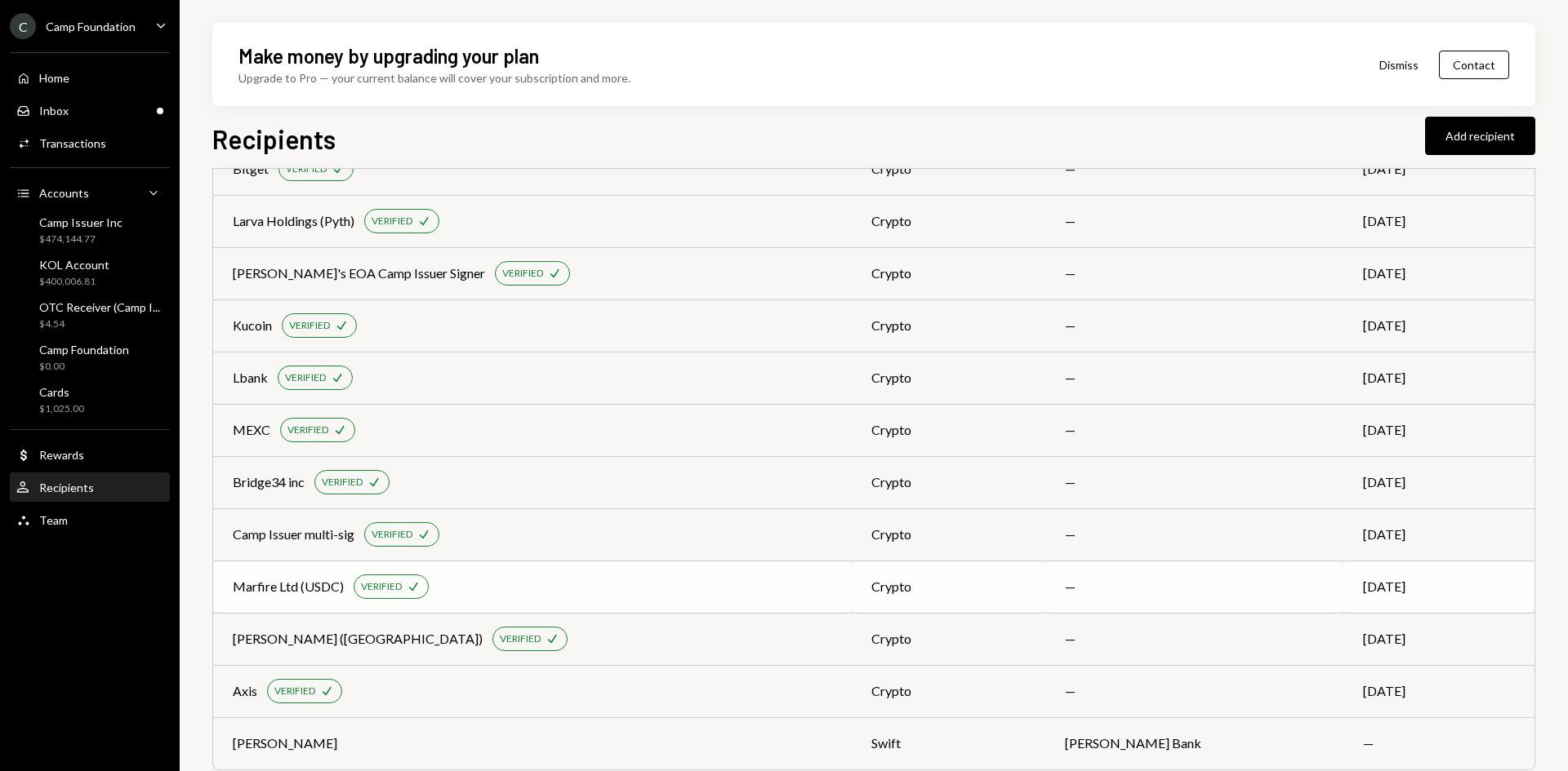
scroll to position [693, 0]
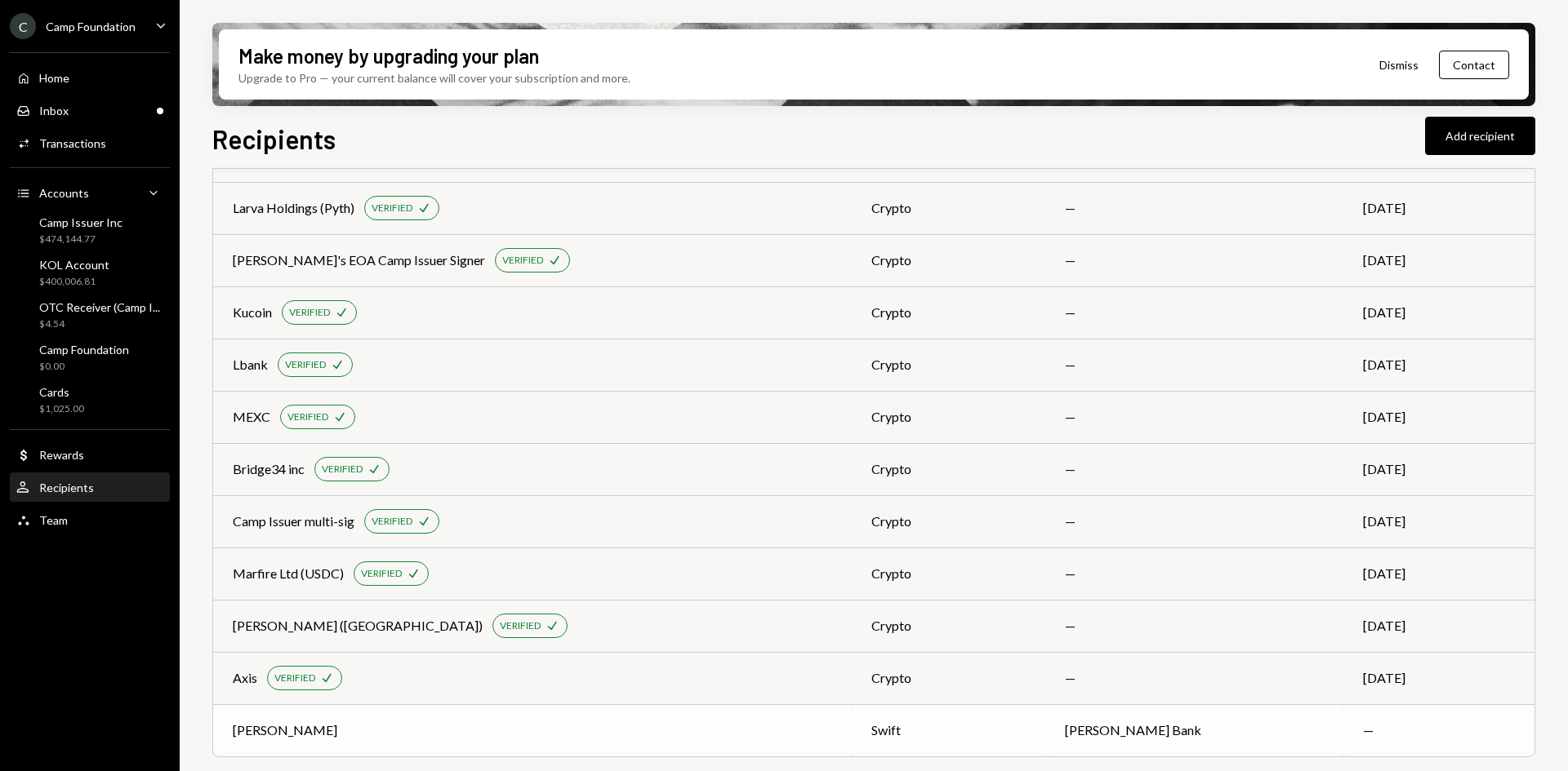
click at [459, 740] on div "Conyers" at bounding box center [532, 730] width 599 height 20
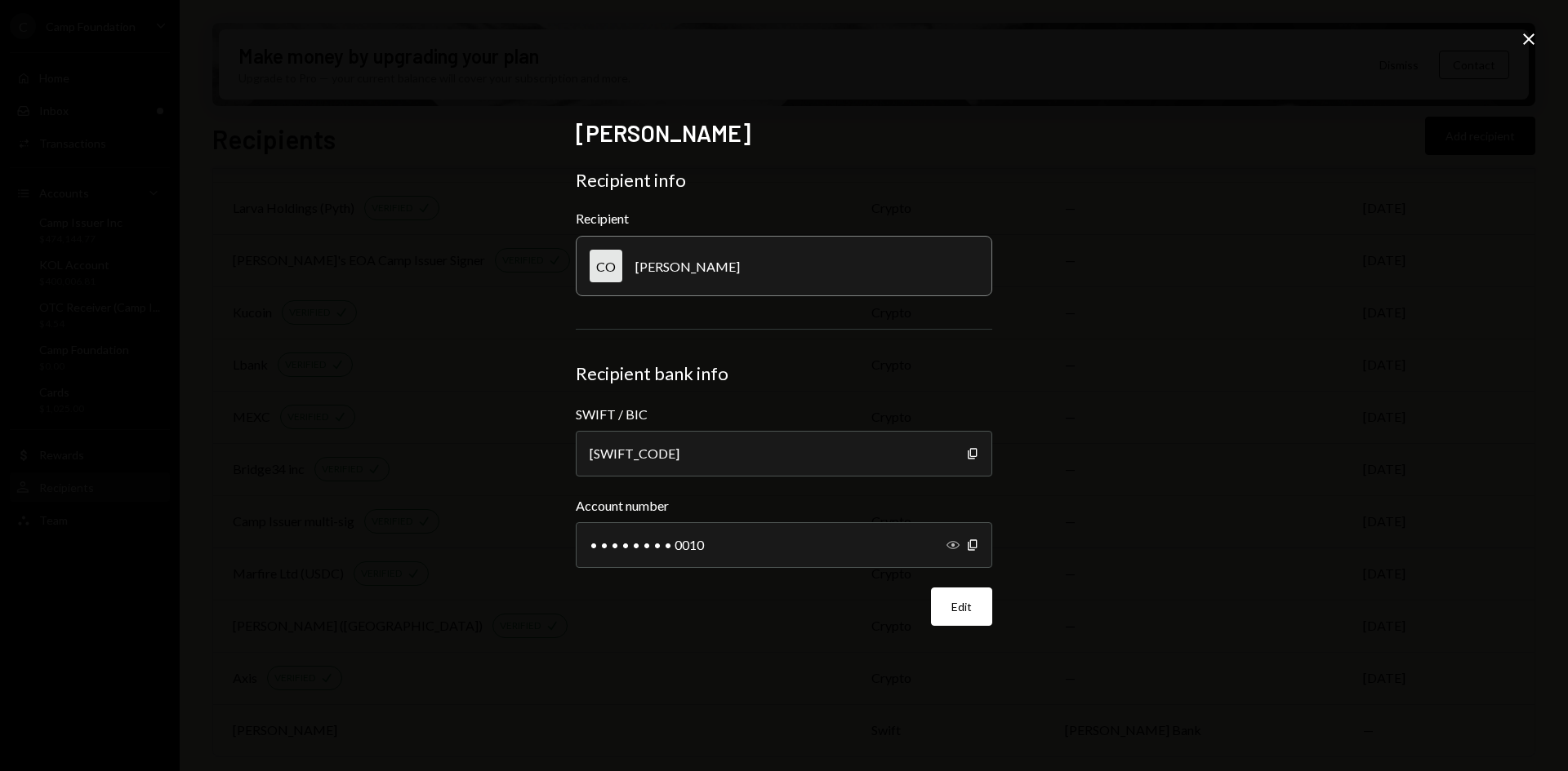
click at [949, 539] on icon "Show" at bounding box center [953, 544] width 13 height 13
click at [781, 642] on div "Conyers Recipient info Recipient CO Conyers Recipient bank info SWIFT / BIC BNT…" at bounding box center [784, 386] width 417 height 533
click at [1533, 38] on icon "Close" at bounding box center [1528, 39] width 20 height 20
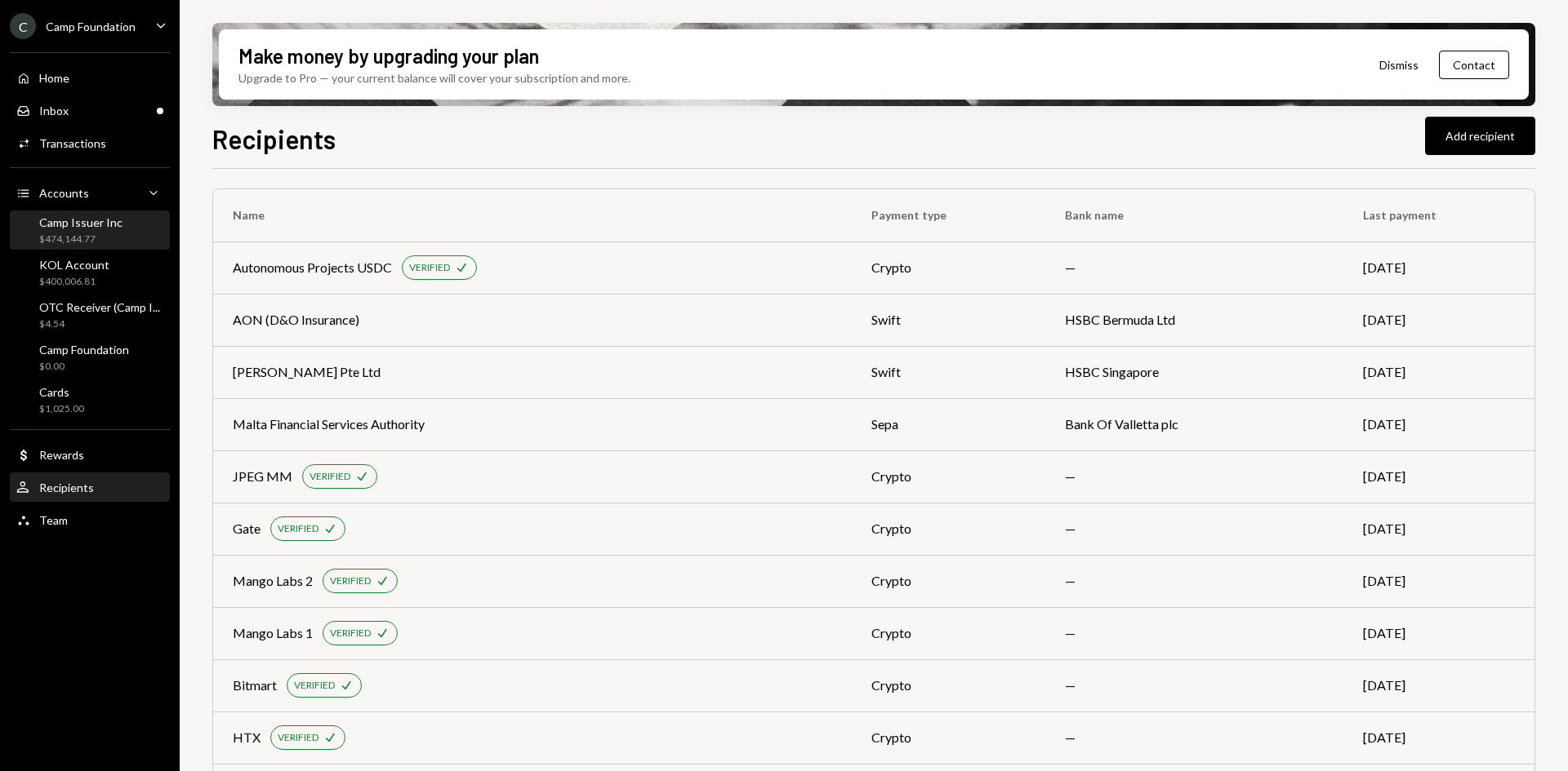
scroll to position [0, 0]
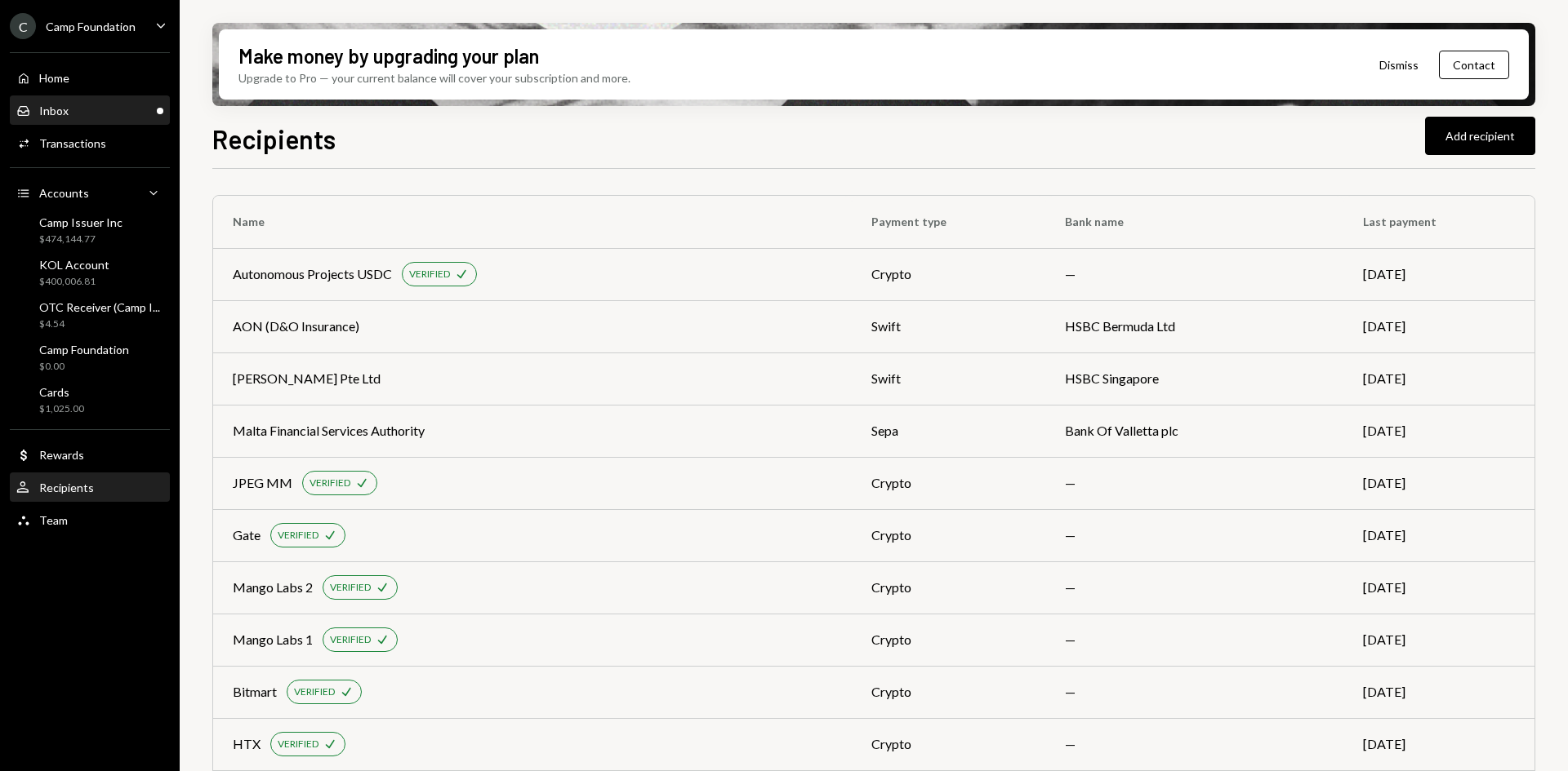
click at [85, 114] on div "Inbox Inbox" at bounding box center [90, 110] width 147 height 15
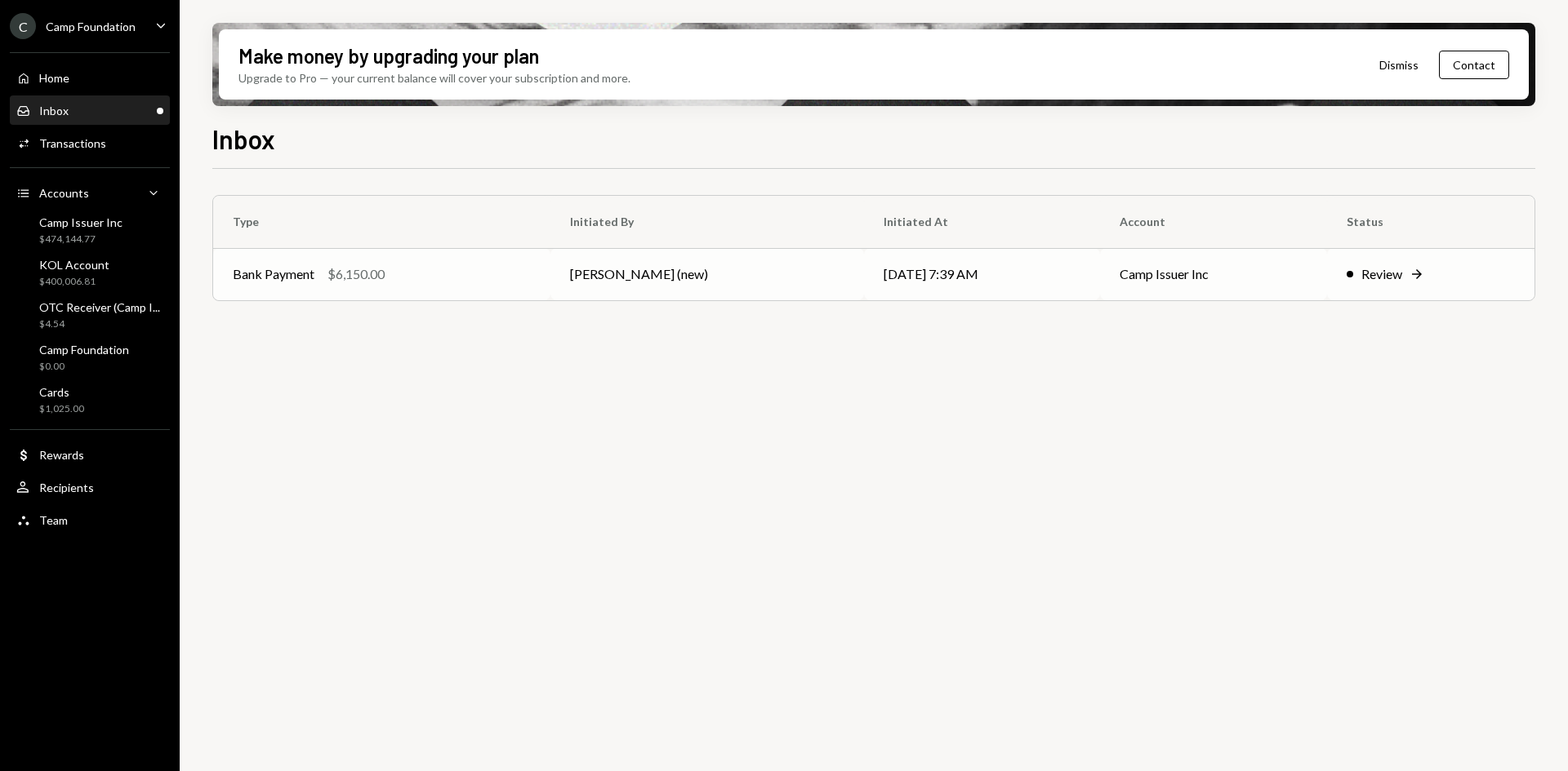
click at [680, 277] on td "Kagiso Mello (new)" at bounding box center [707, 274] width 312 height 53
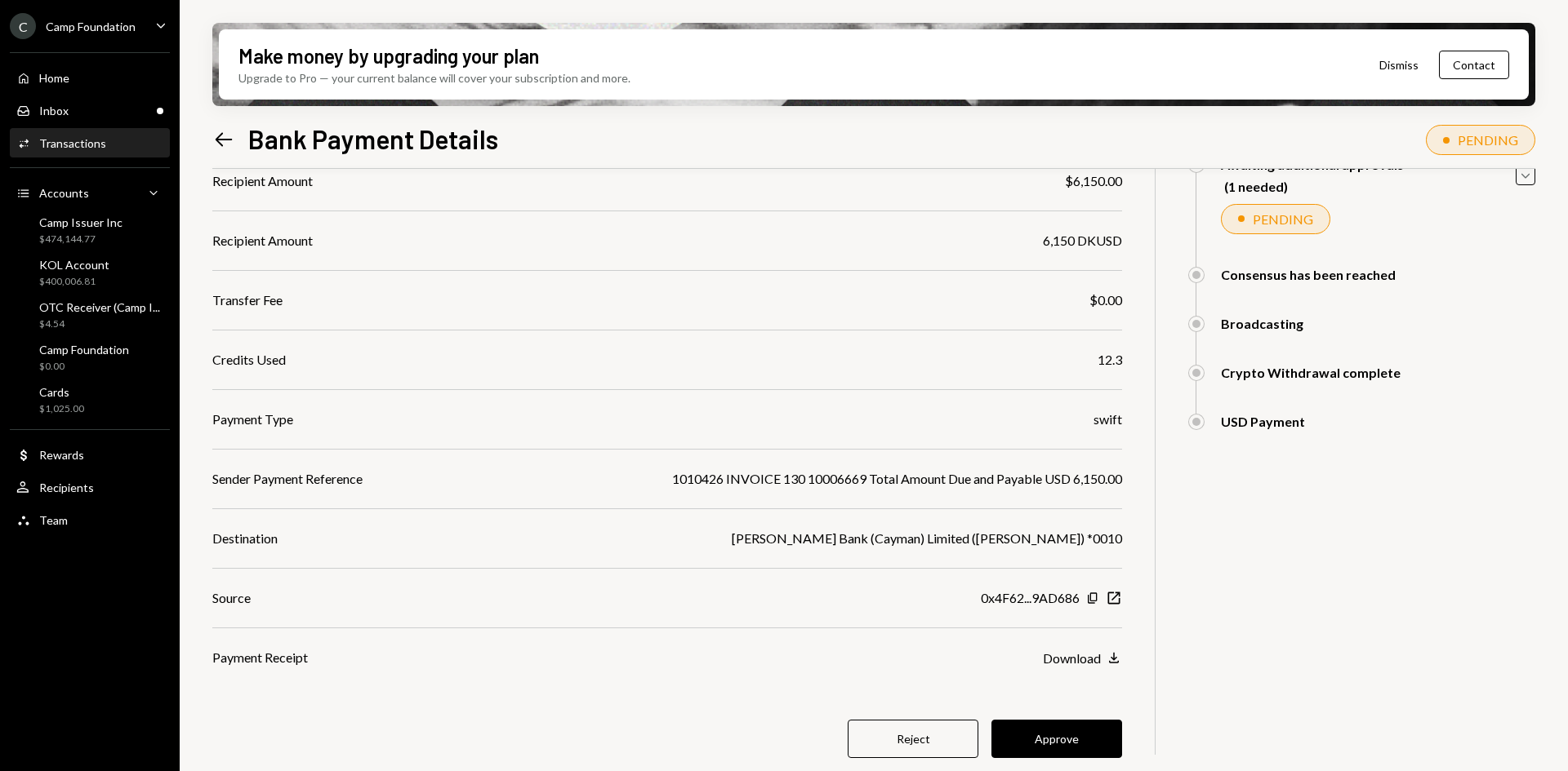
scroll to position [186, 0]
click at [935, 738] on button "Reject" at bounding box center [912, 738] width 130 height 38
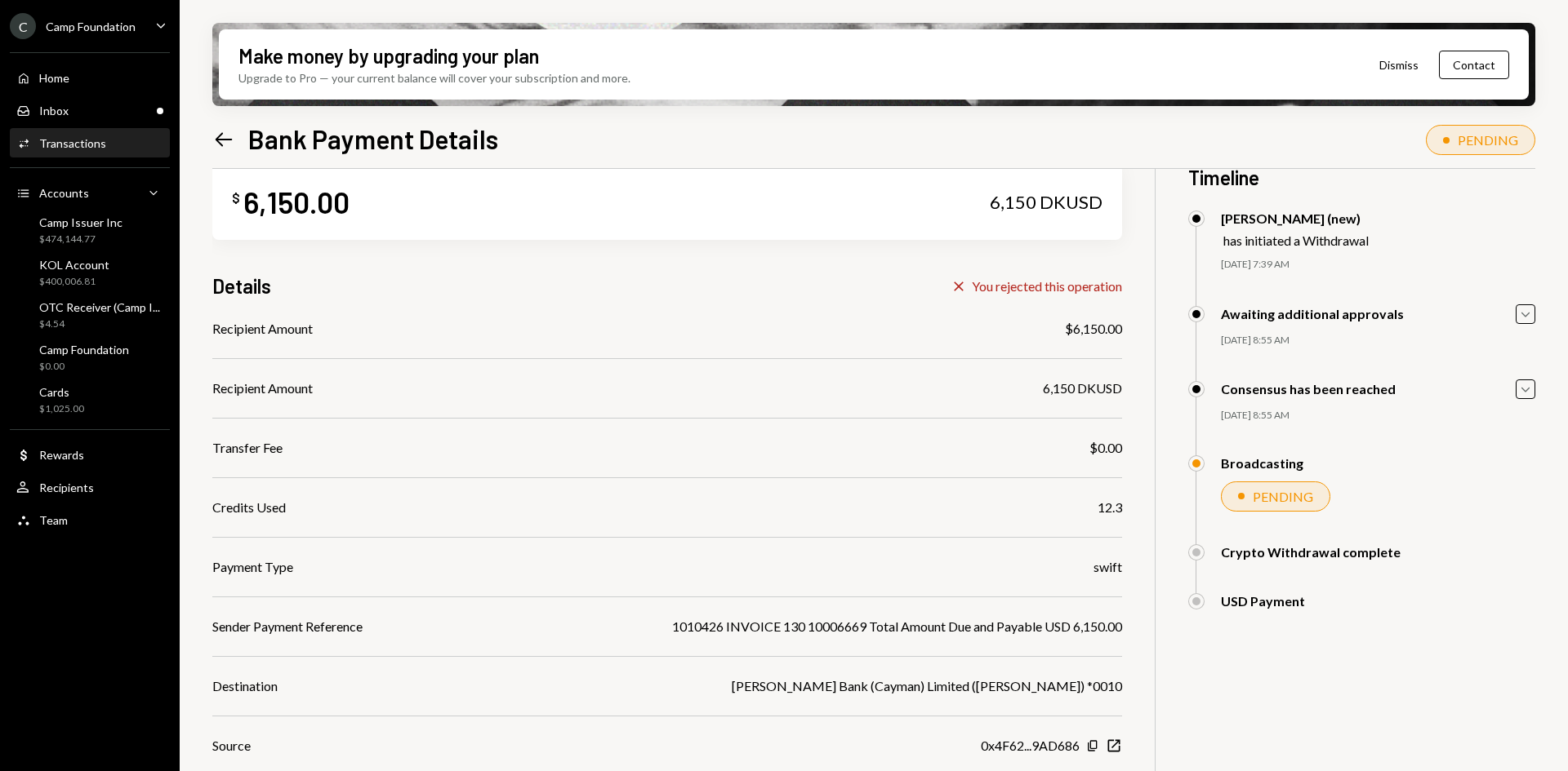
scroll to position [0, 0]
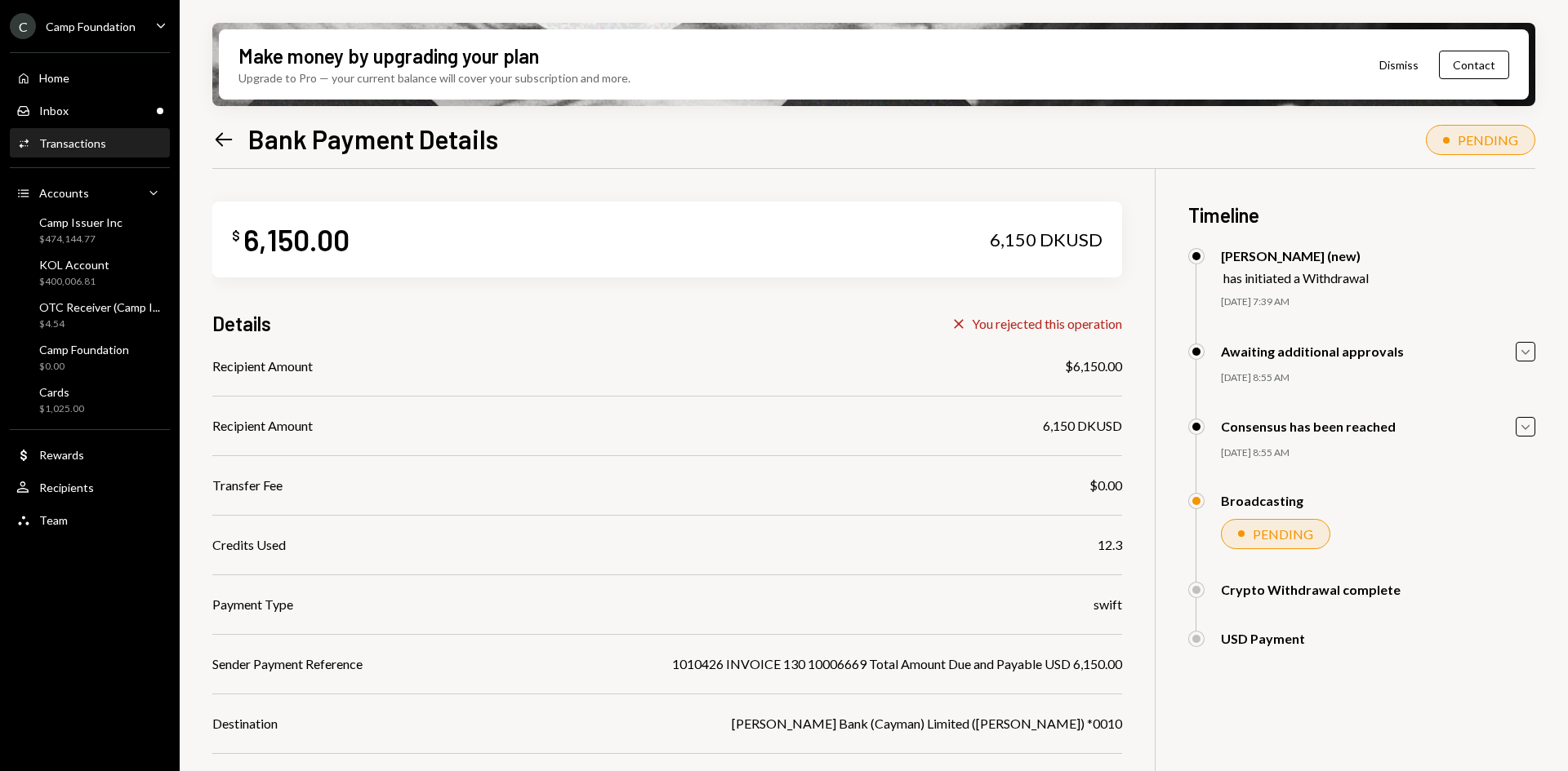
click at [233, 137] on icon "Left Arrow" at bounding box center [224, 140] width 22 height 22
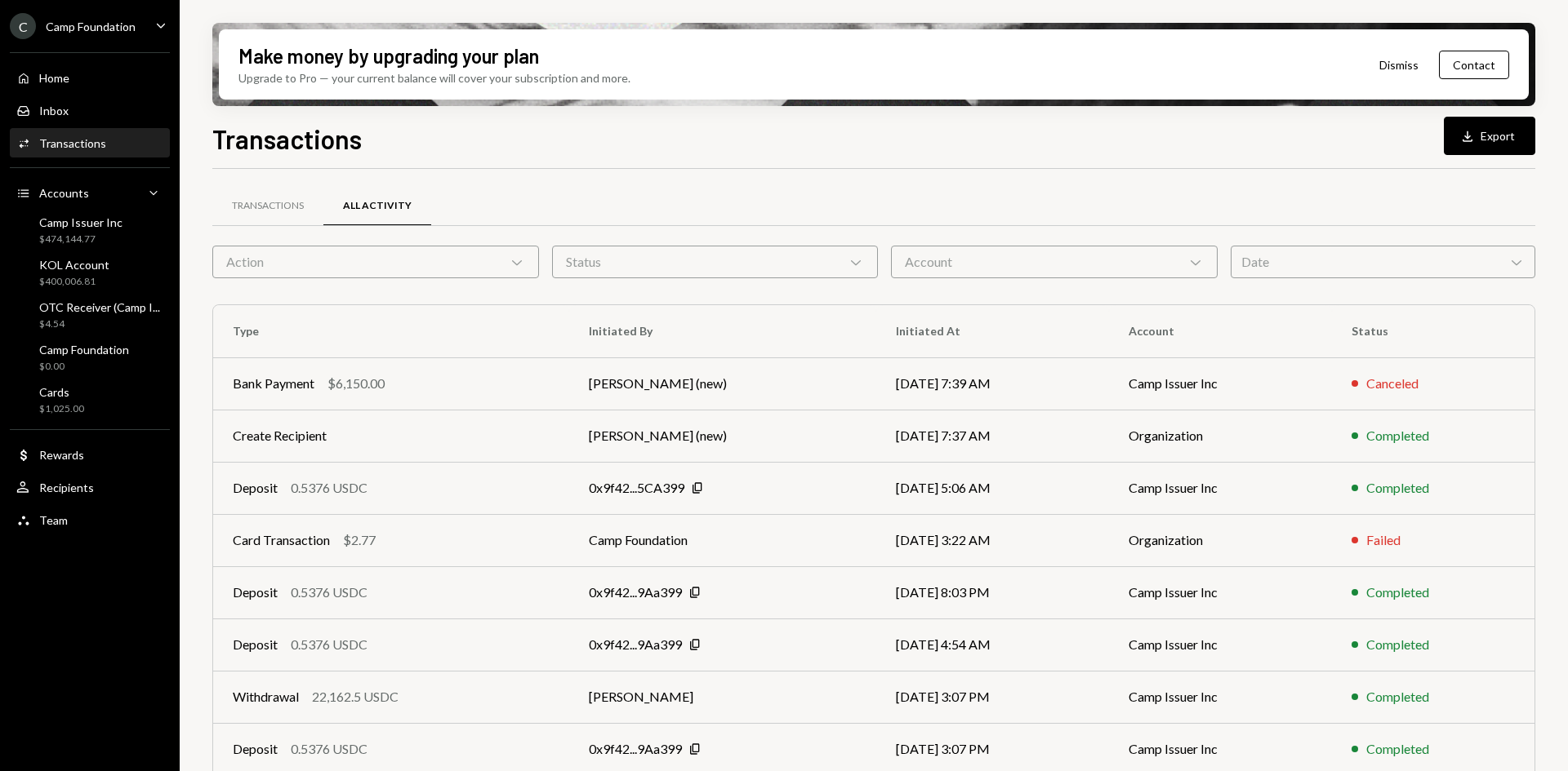
click at [105, 24] on div "Camp Foundation" at bounding box center [91, 27] width 90 height 14
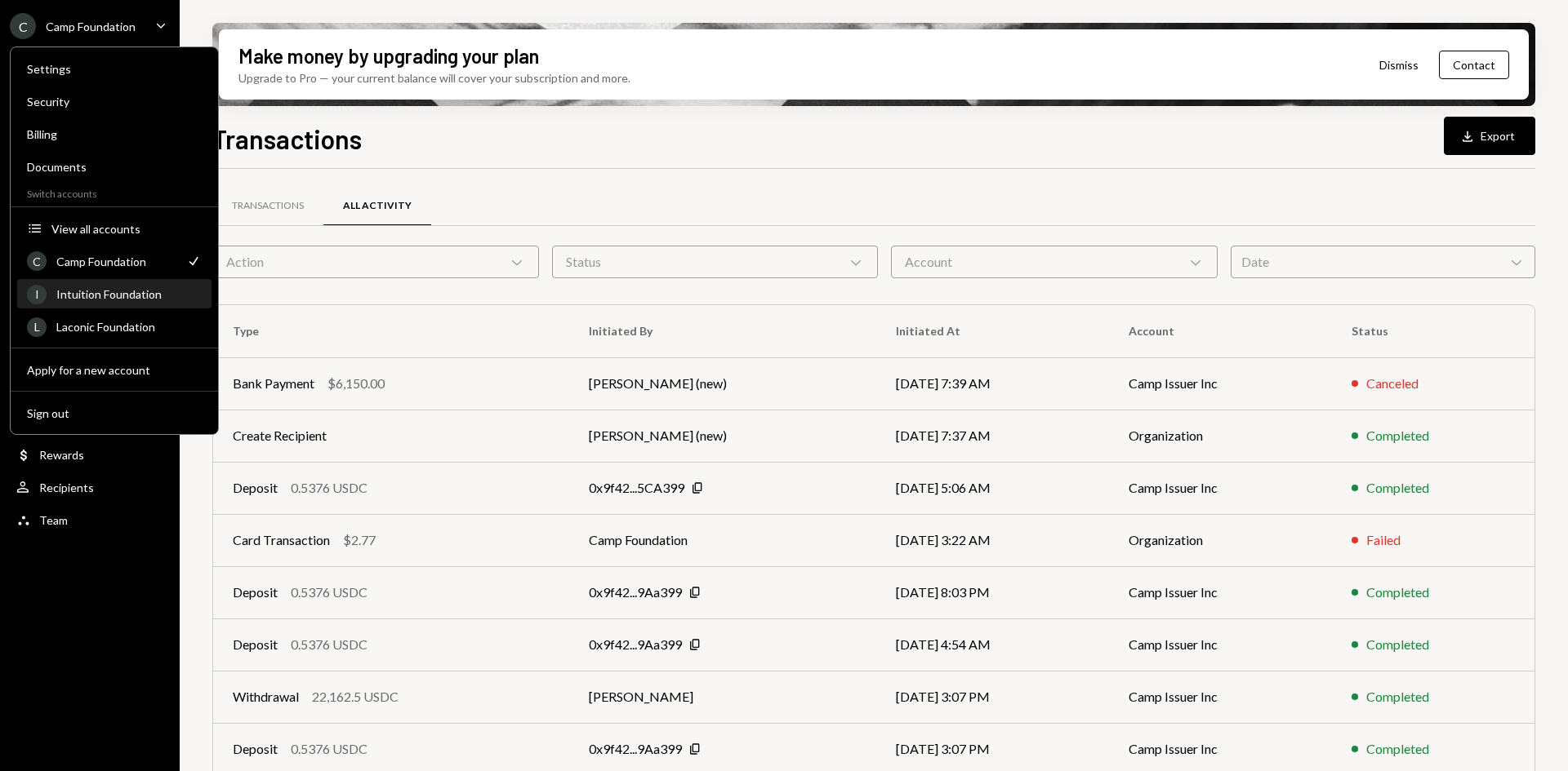
click at [118, 299] on div "Intuition Foundation" at bounding box center [129, 294] width 145 height 14
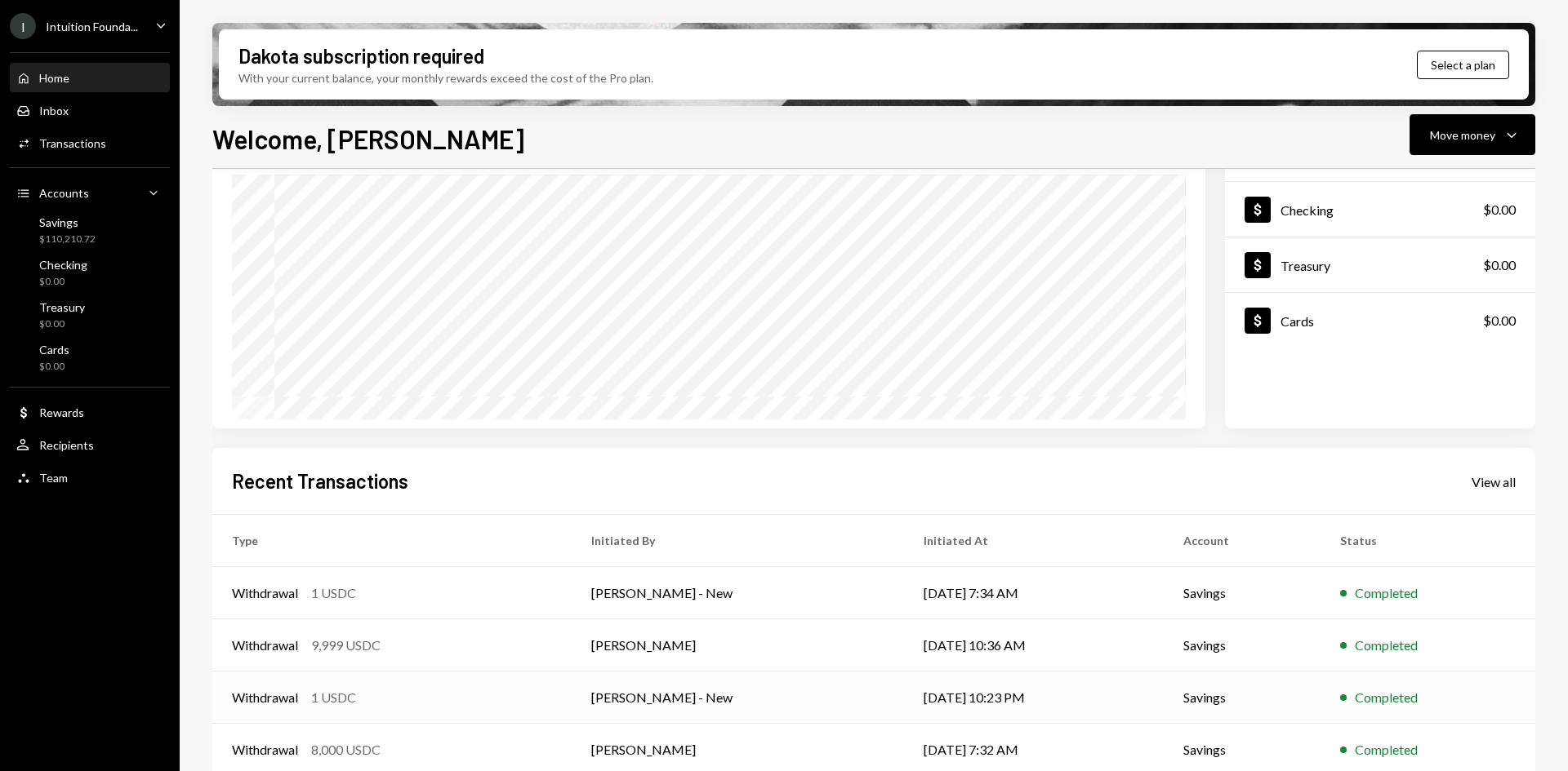
scroll to position [213, 0]
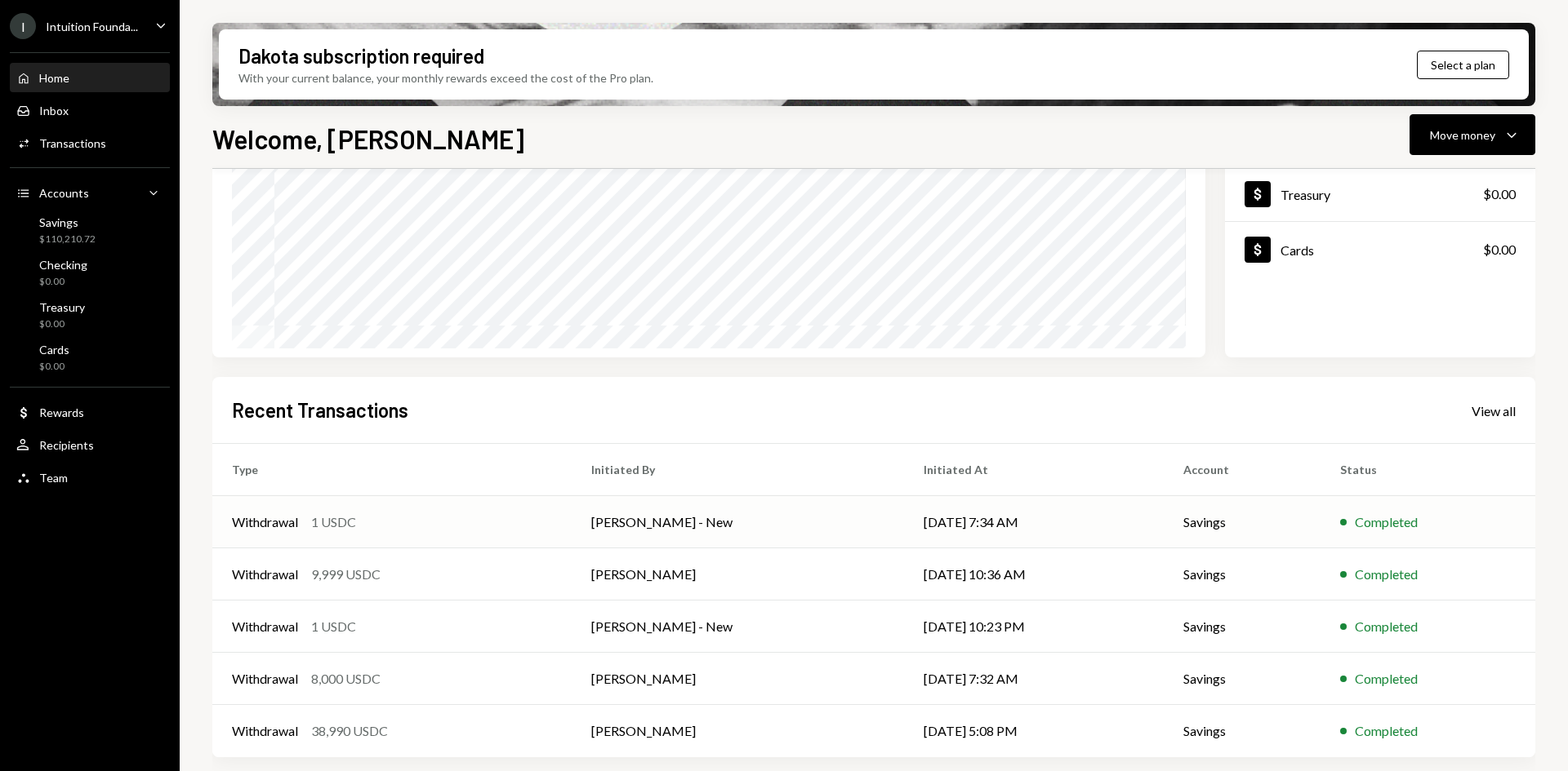
click at [524, 519] on div "Withdrawal 1 USDC" at bounding box center [392, 522] width 320 height 20
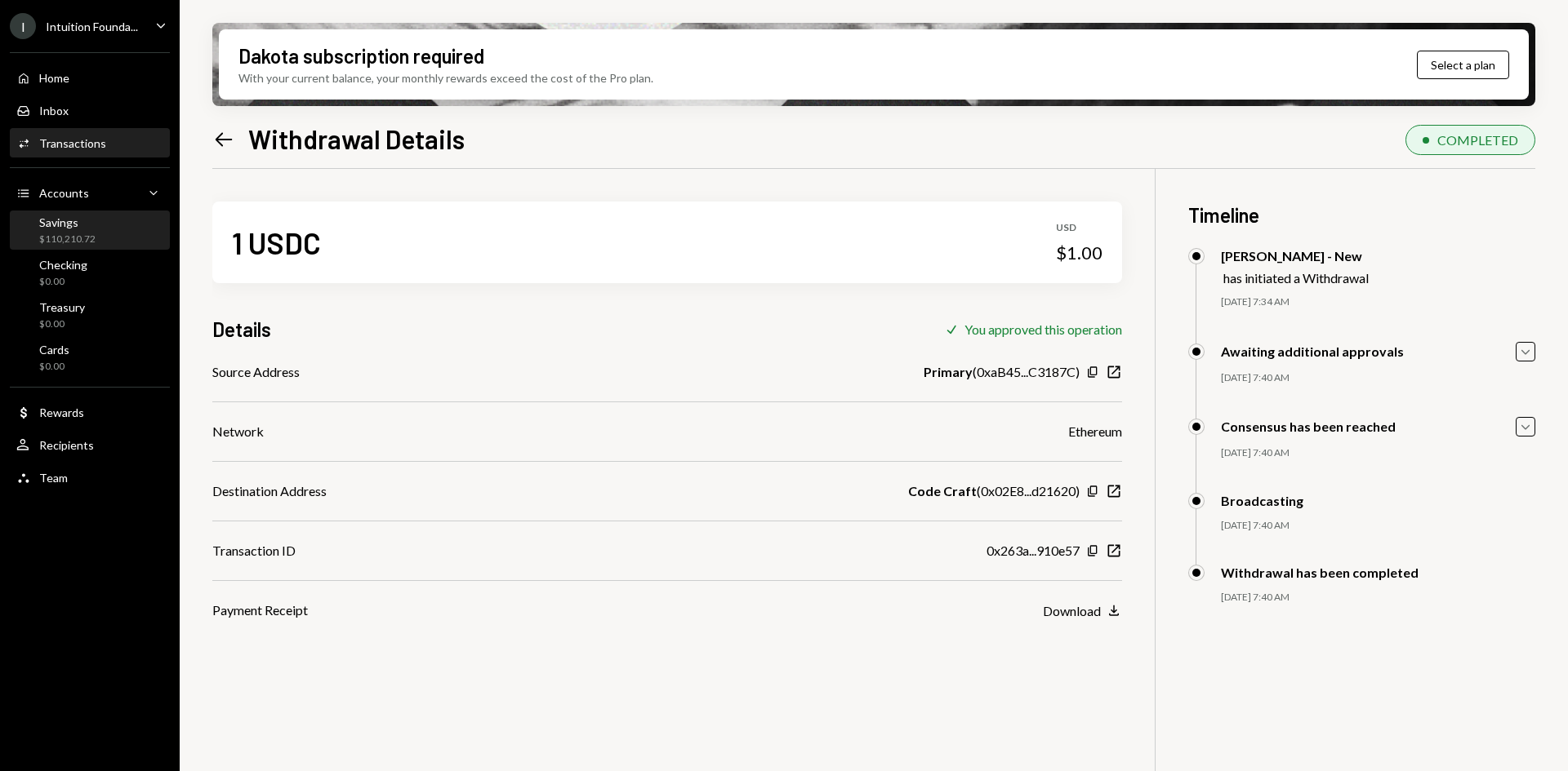
click at [68, 230] on div "Savings $110,210.72" at bounding box center [66, 231] width 56 height 31
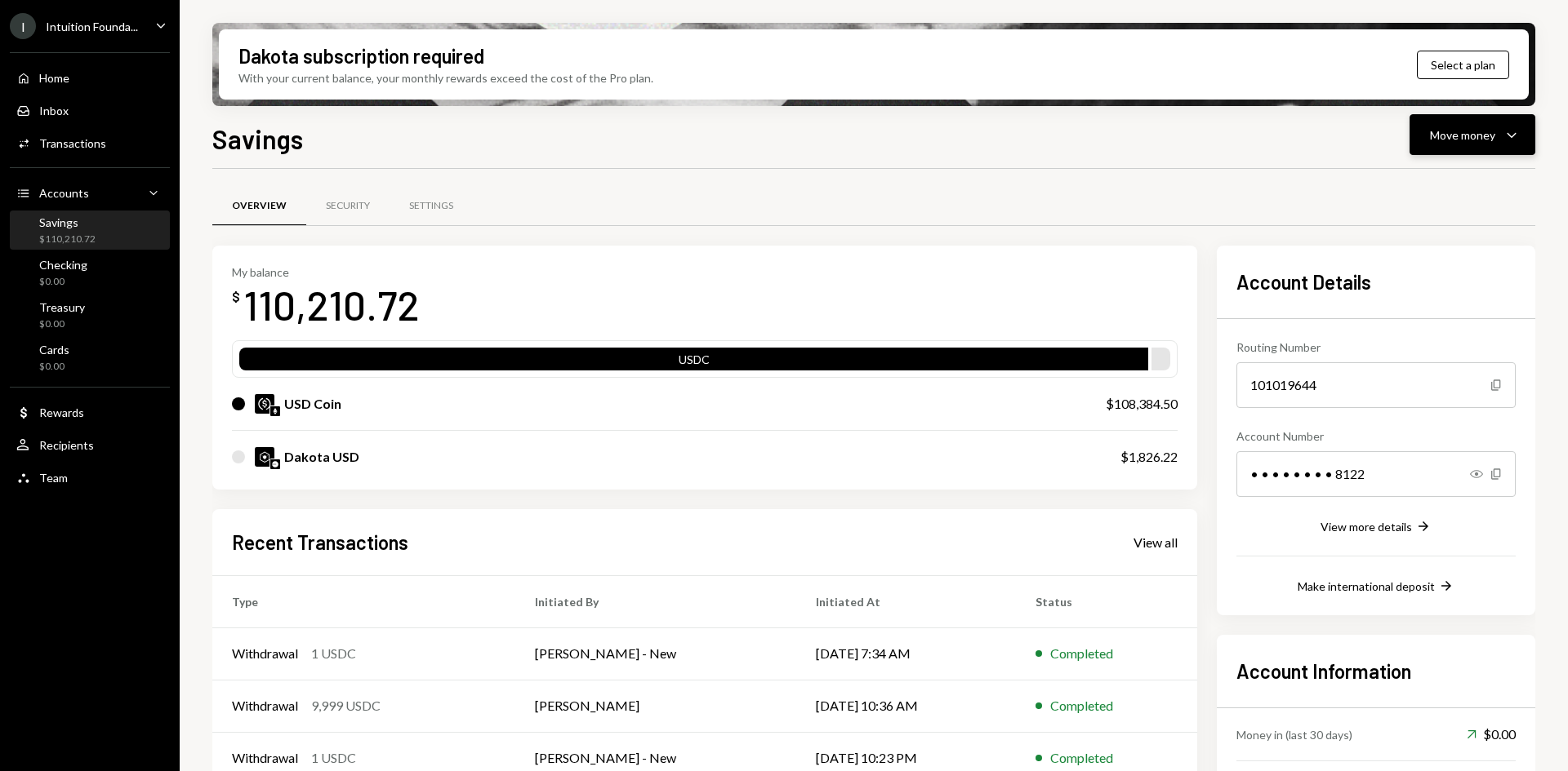
click at [1447, 135] on div "Move money" at bounding box center [1463, 135] width 66 height 17
click at [1432, 189] on div "Send" at bounding box center [1459, 184] width 119 height 17
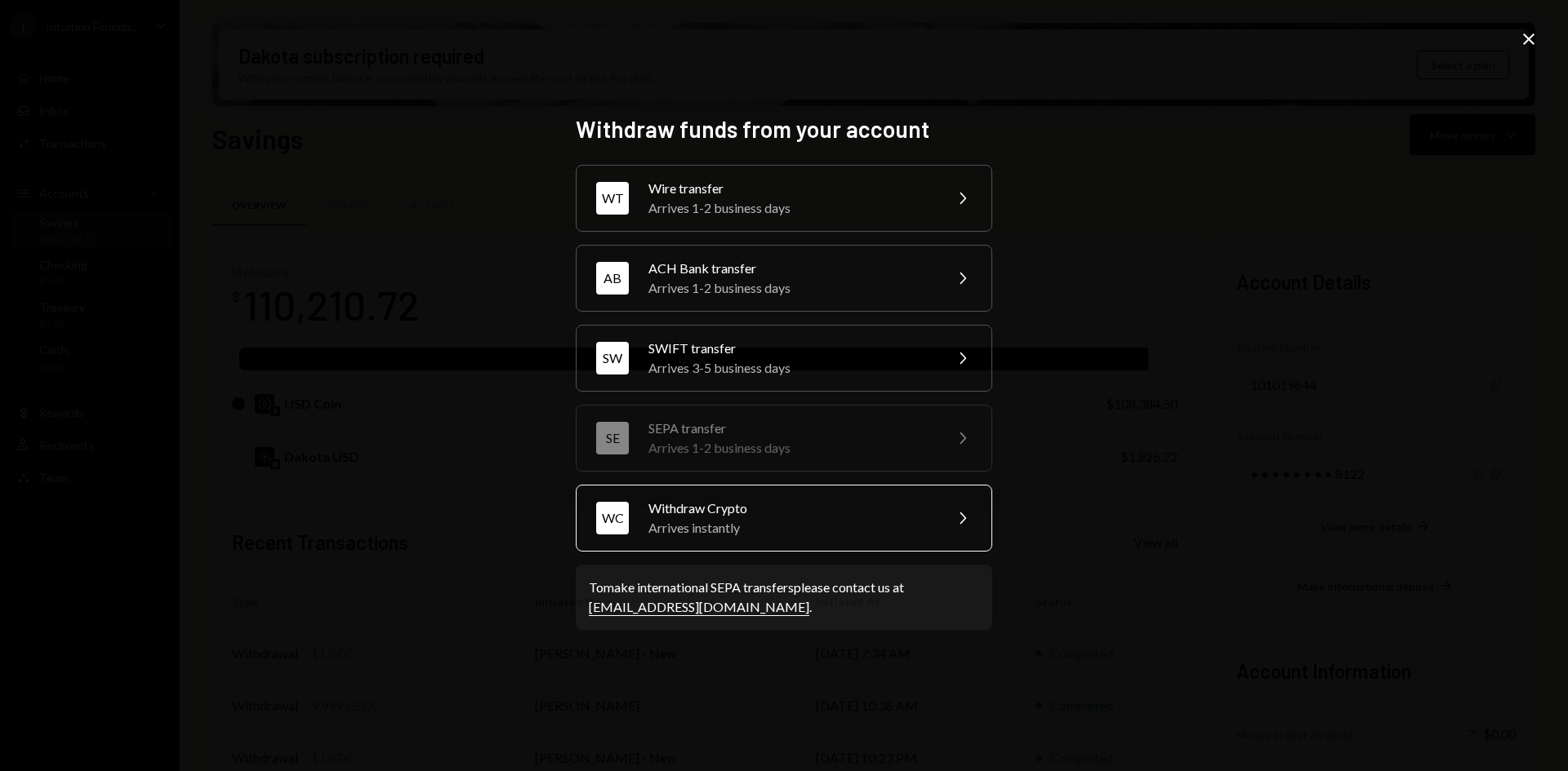
click at [803, 520] on div "Arrives instantly" at bounding box center [790, 528] width 284 height 20
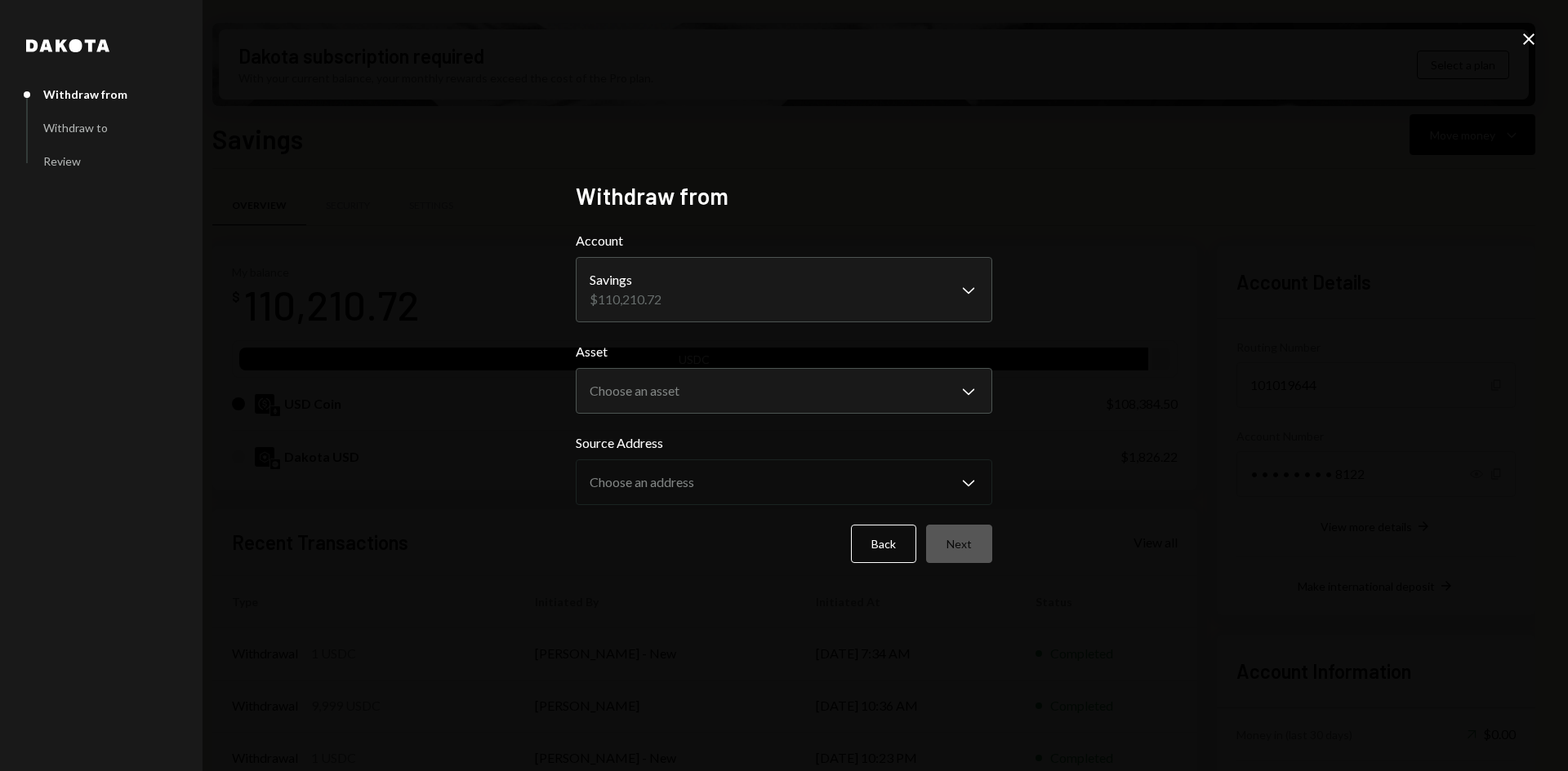
click at [763, 310] on body "I Intuition Founda... Caret Down Home Home Inbox Inbox Activities Transactions …" at bounding box center [784, 386] width 1568 height 771
click at [740, 407] on body "I Intuition Founda... Caret Down Home Home Inbox Inbox Activities Transactions …" at bounding box center [784, 386] width 1568 height 771
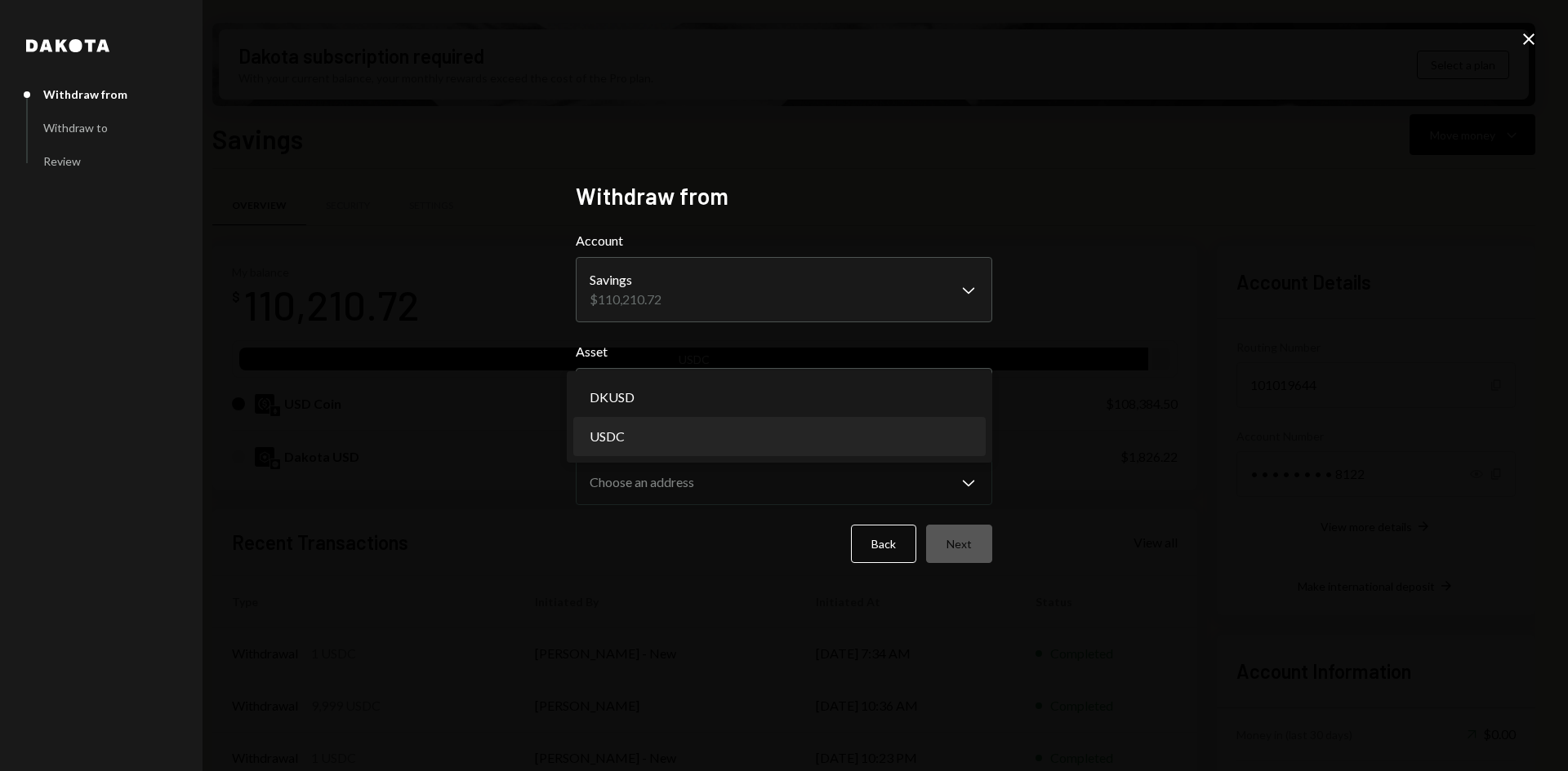
select select "****"
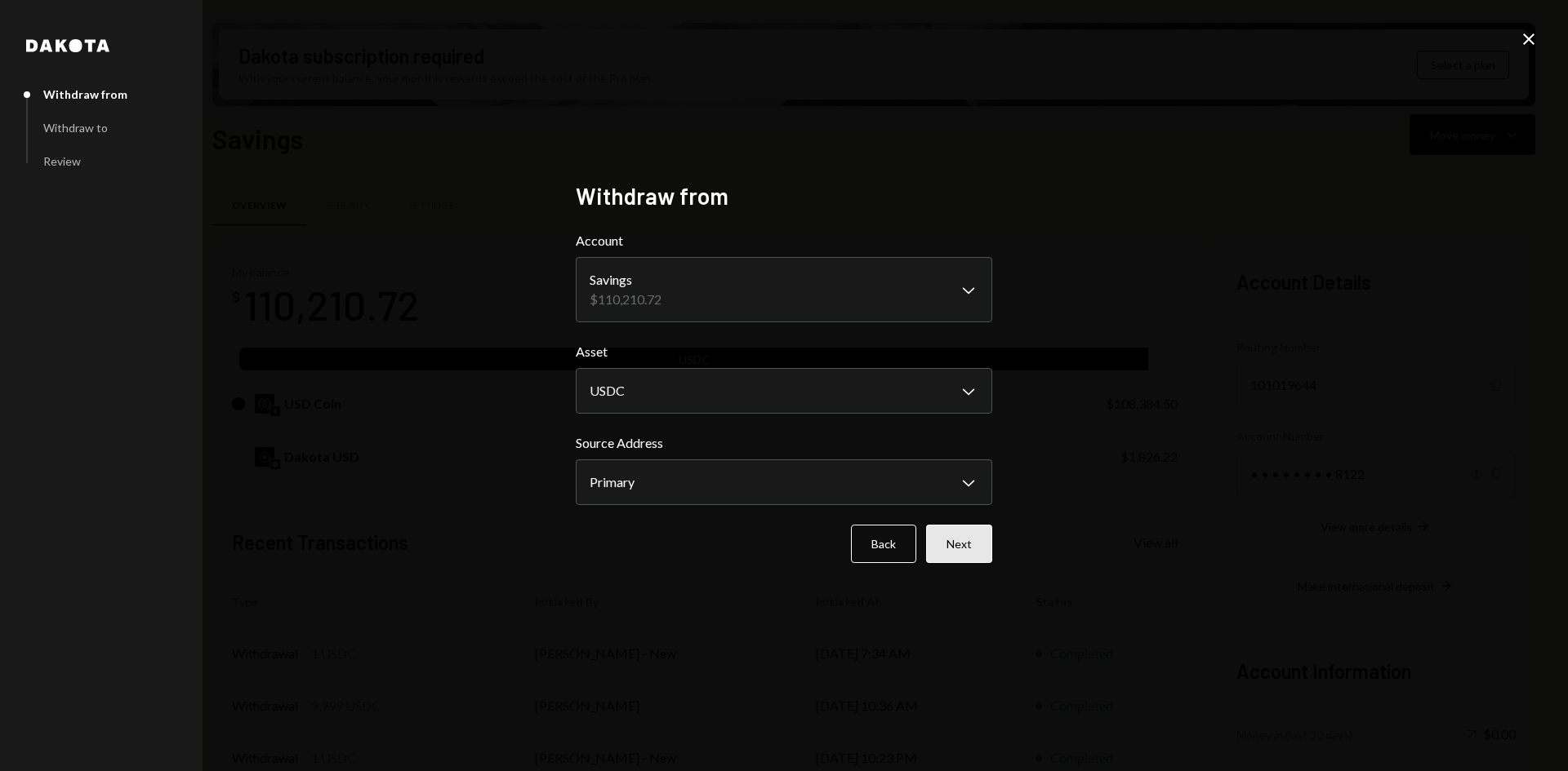
click at [962, 553] on button "Next" at bounding box center [959, 543] width 66 height 38
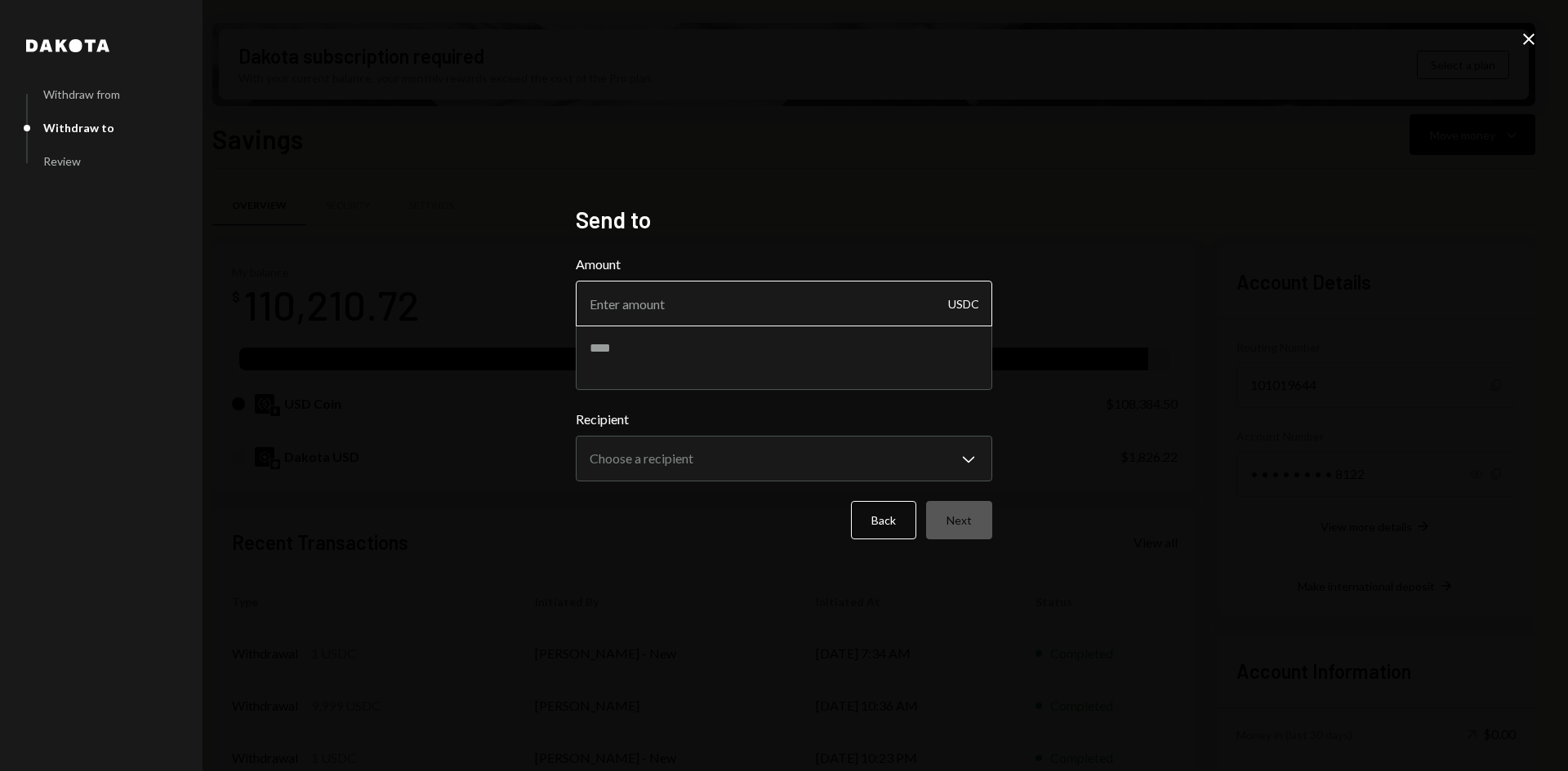
click at [729, 301] on input "Amount" at bounding box center [784, 303] width 417 height 46
drag, startPoint x: 677, startPoint y: 308, endPoint x: 527, endPoint y: 297, distance: 150.4
click at [527, 297] on div "**********" at bounding box center [784, 386] width 1568 height 771
type input "34999"
click at [666, 340] on textarea at bounding box center [784, 358] width 417 height 66
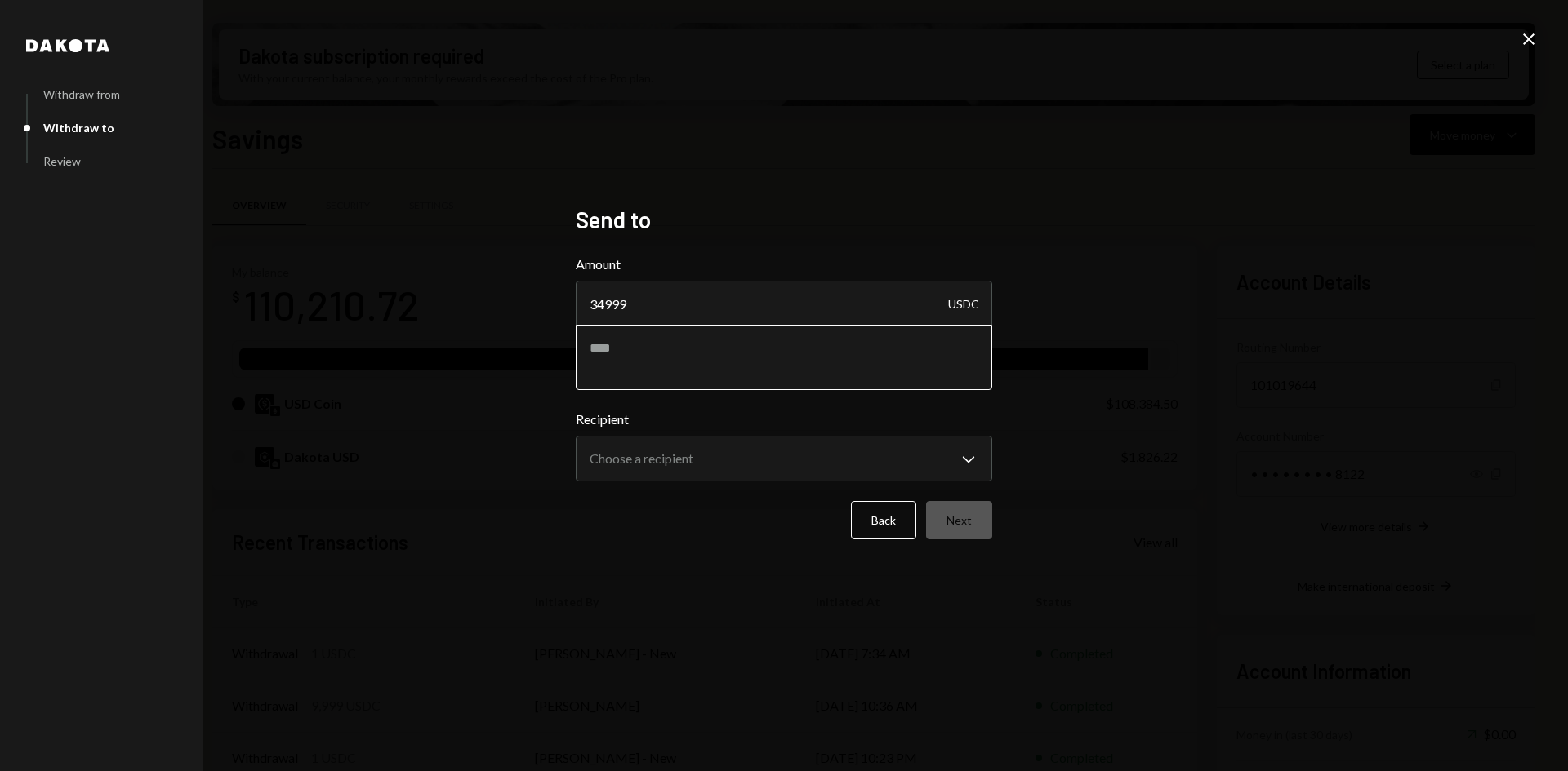
click at [620, 350] on textarea at bounding box center [784, 358] width 417 height 66
click at [746, 356] on textarea "**********" at bounding box center [784, 358] width 417 height 66
paste textarea "********"
type textarea "**********"
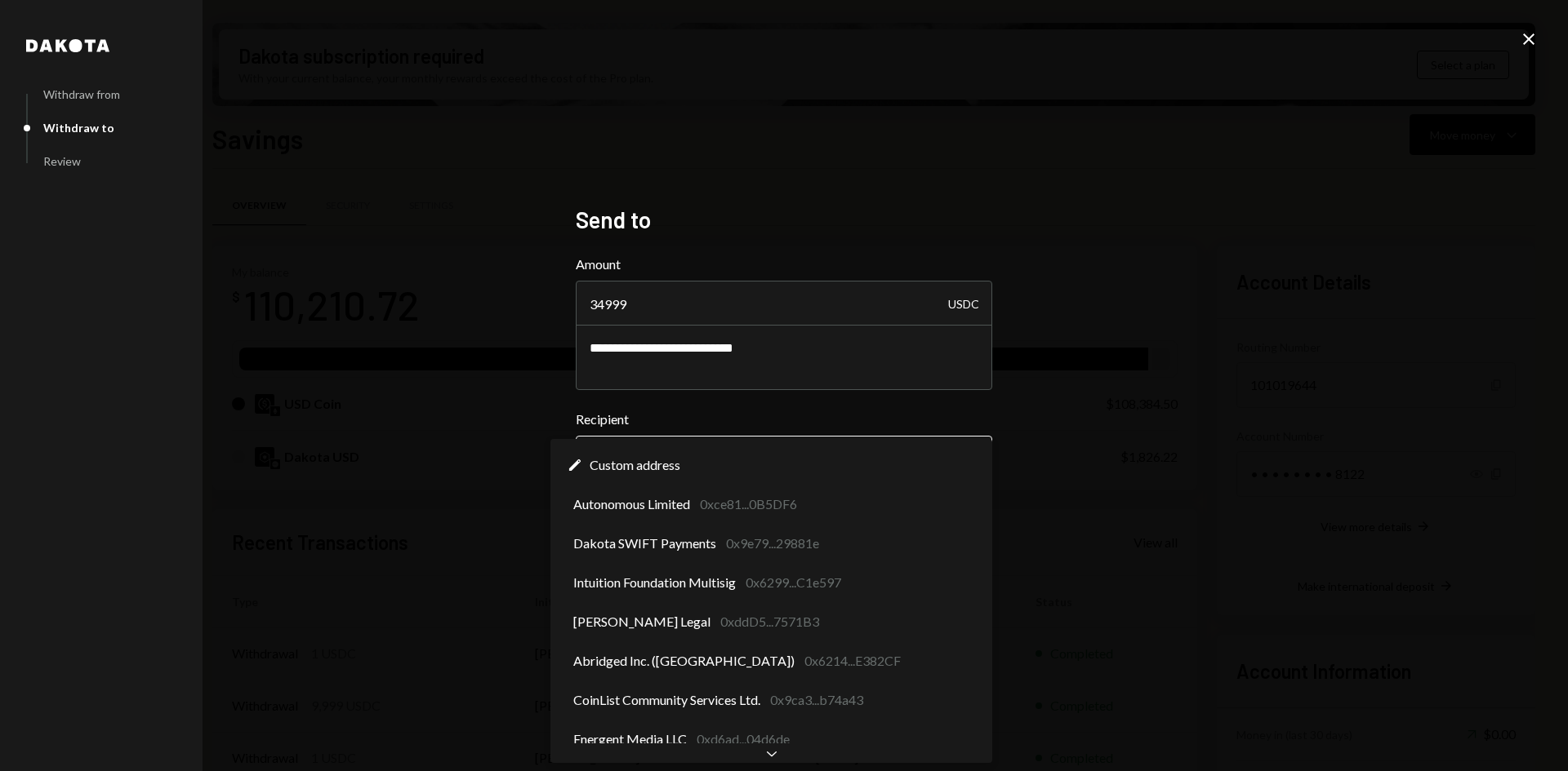
click at [730, 454] on body "I Intuition Founda... Caret Down Home Home Inbox Inbox Activities Transactions …" at bounding box center [784, 386] width 1568 height 771
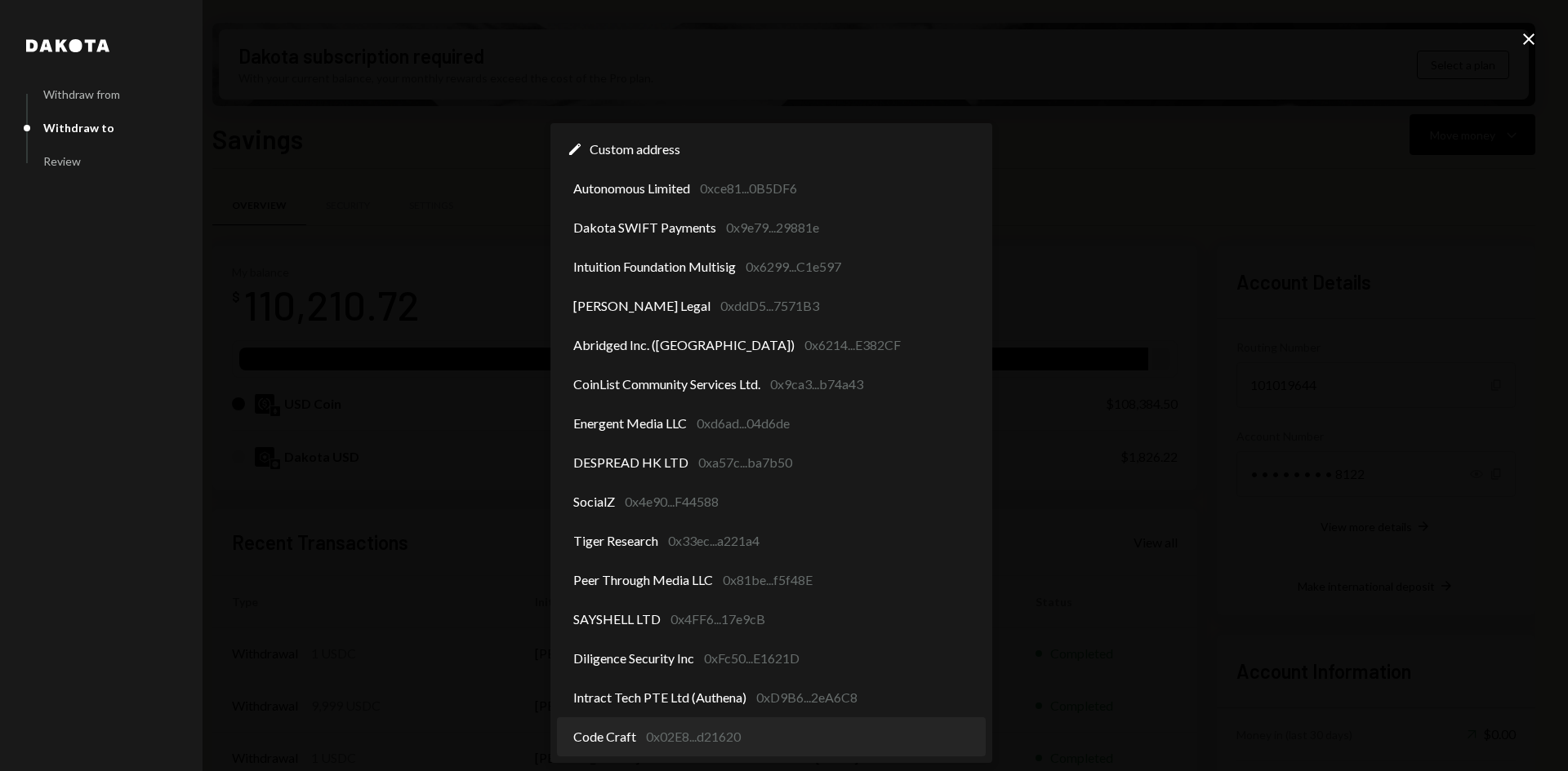
select select "**********"
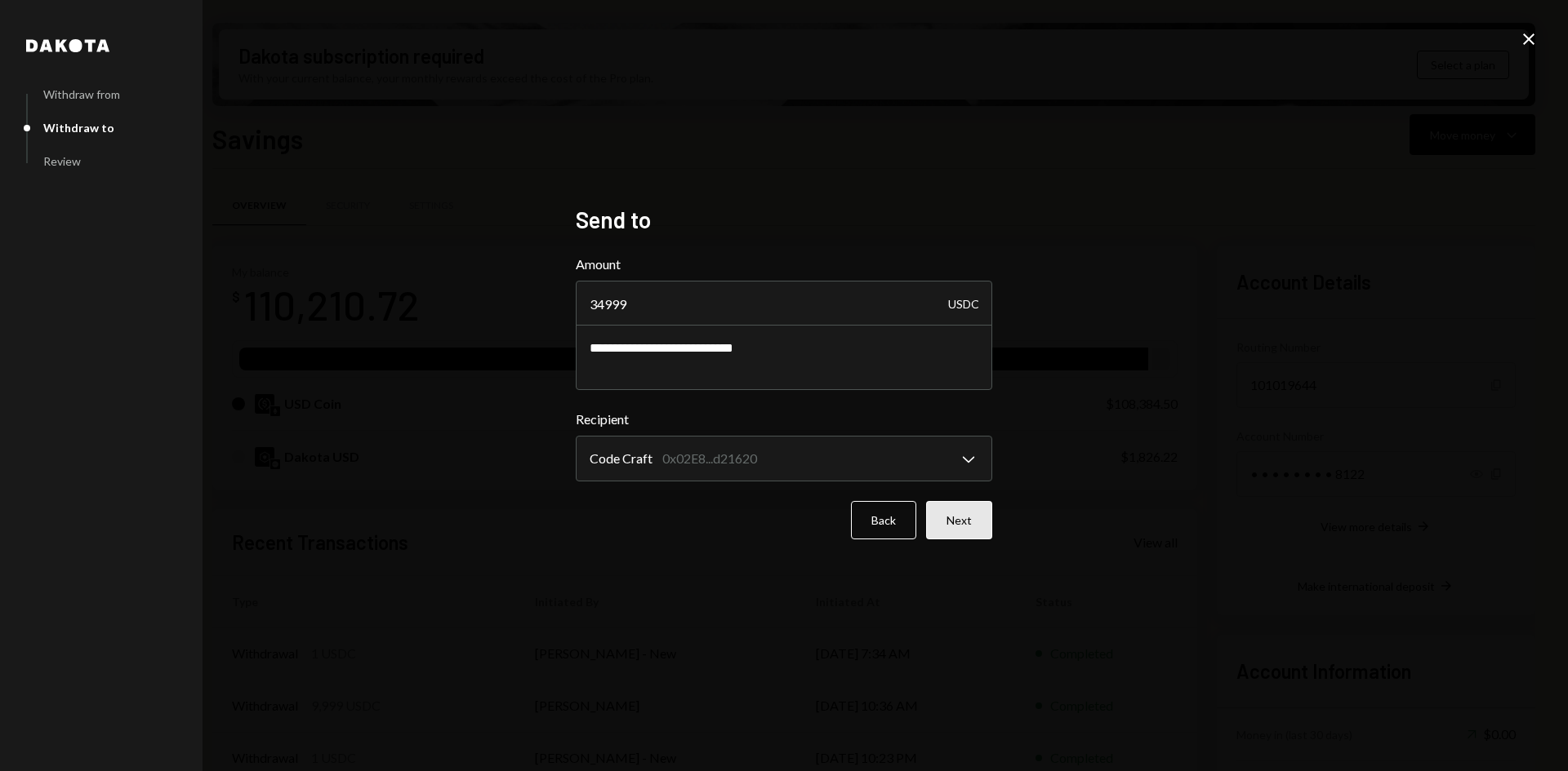
click at [972, 519] on button "Next" at bounding box center [959, 520] width 66 height 38
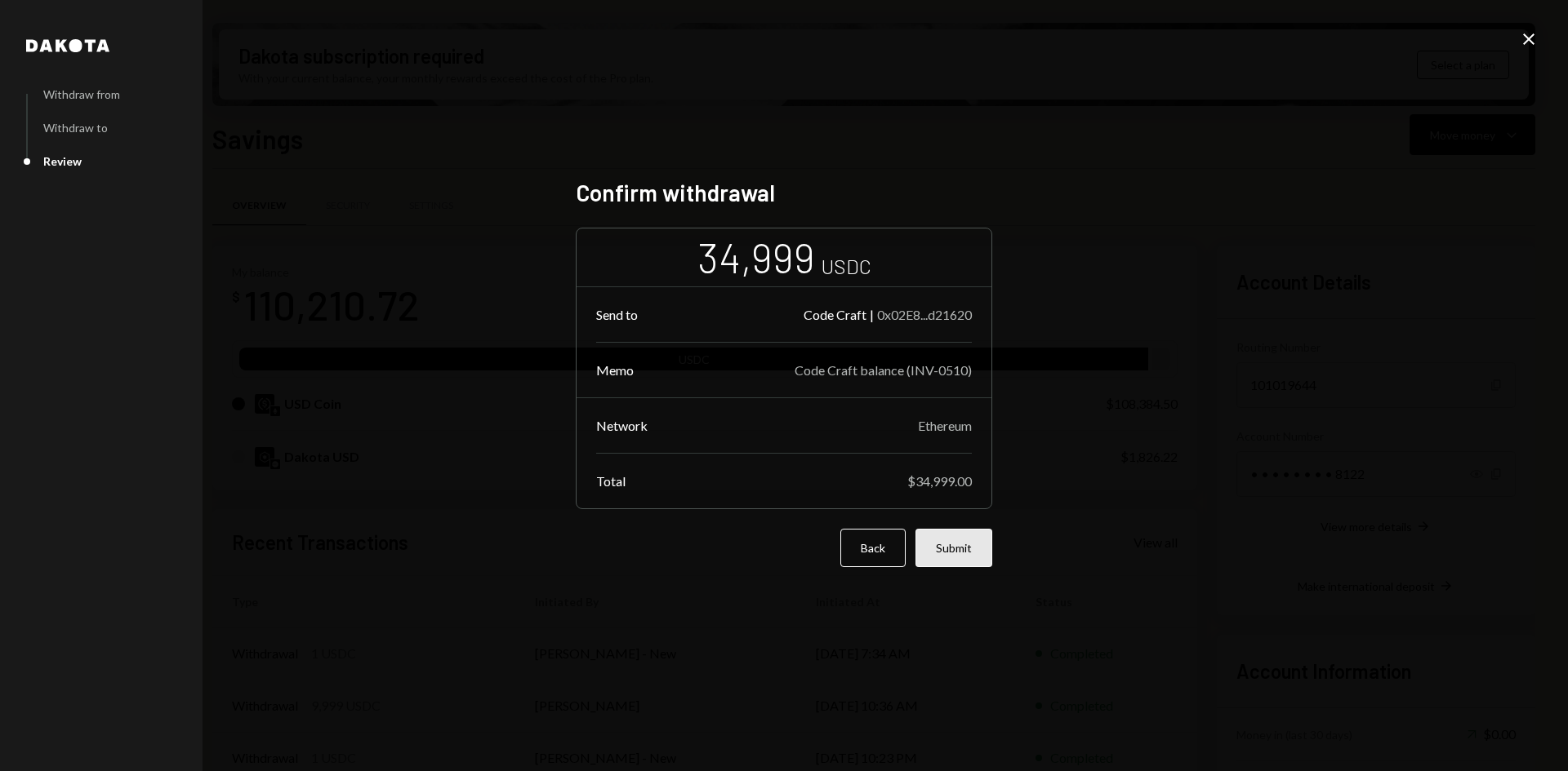
click at [952, 545] on button "Submit" at bounding box center [954, 548] width 77 height 38
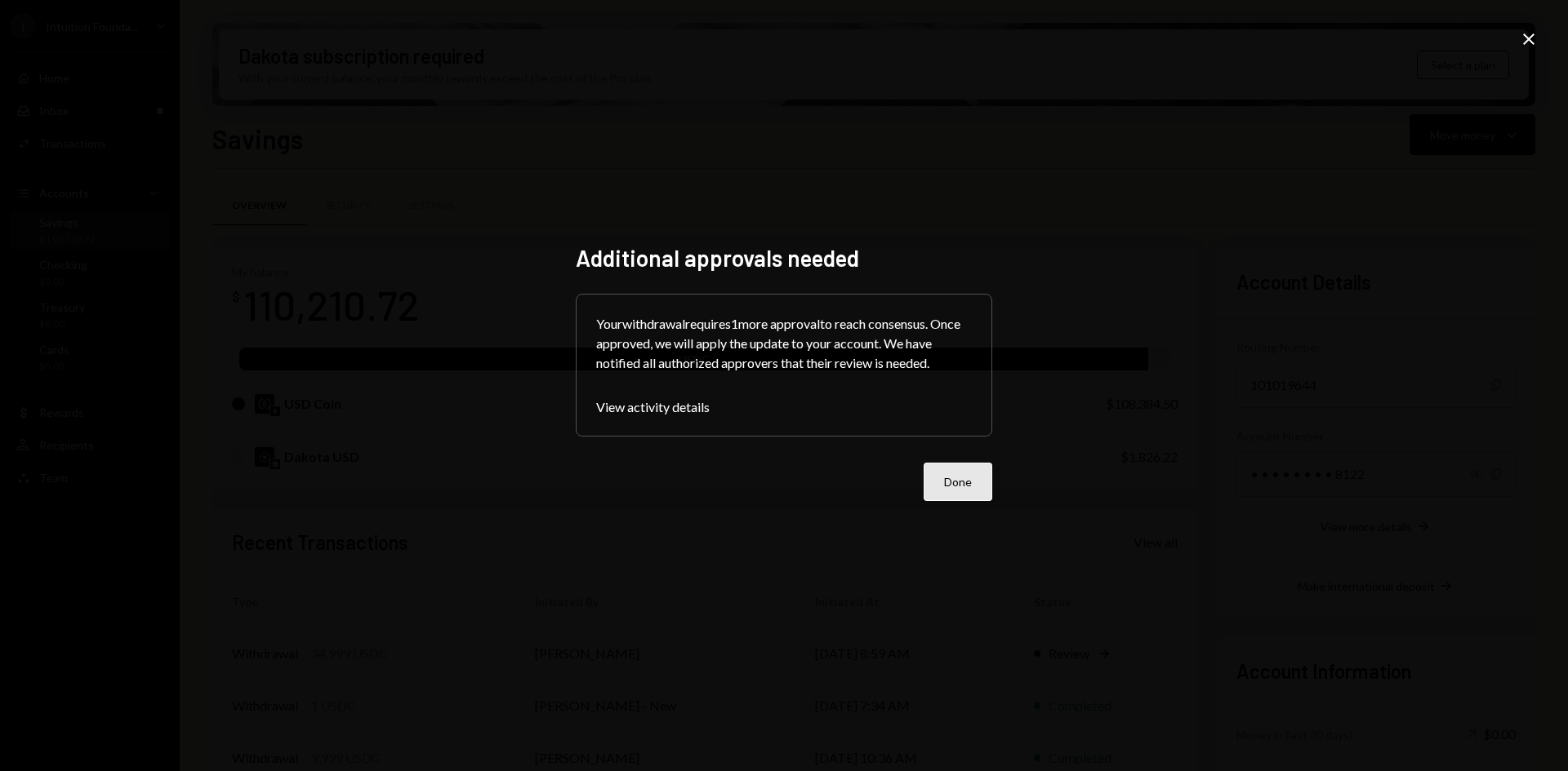
click at [962, 479] on button "Done" at bounding box center [957, 481] width 68 height 38
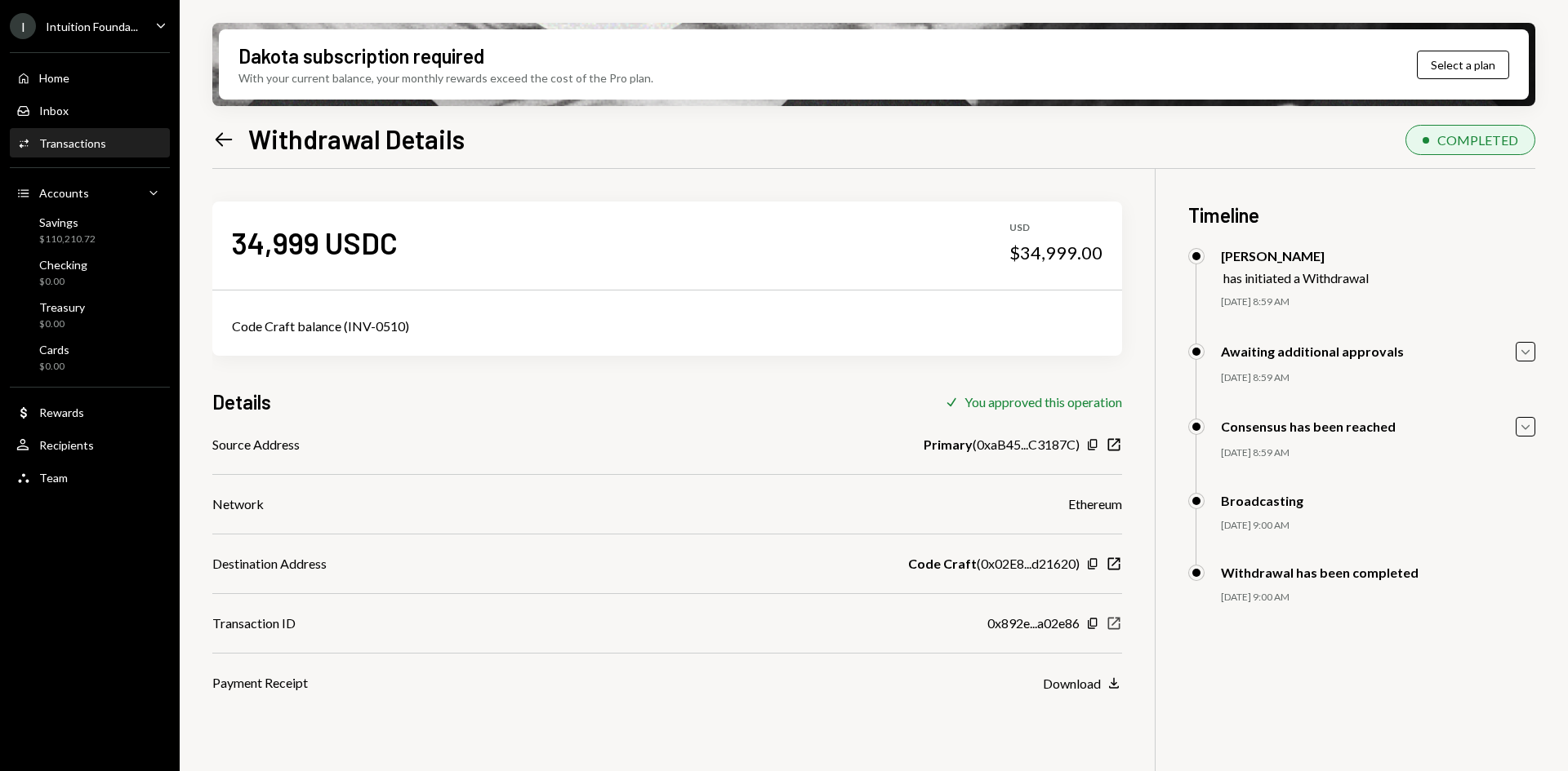
click at [1116, 617] on icon "button" at bounding box center [1114, 624] width 12 height 12
